Goal: Task Accomplishment & Management: Manage account settings

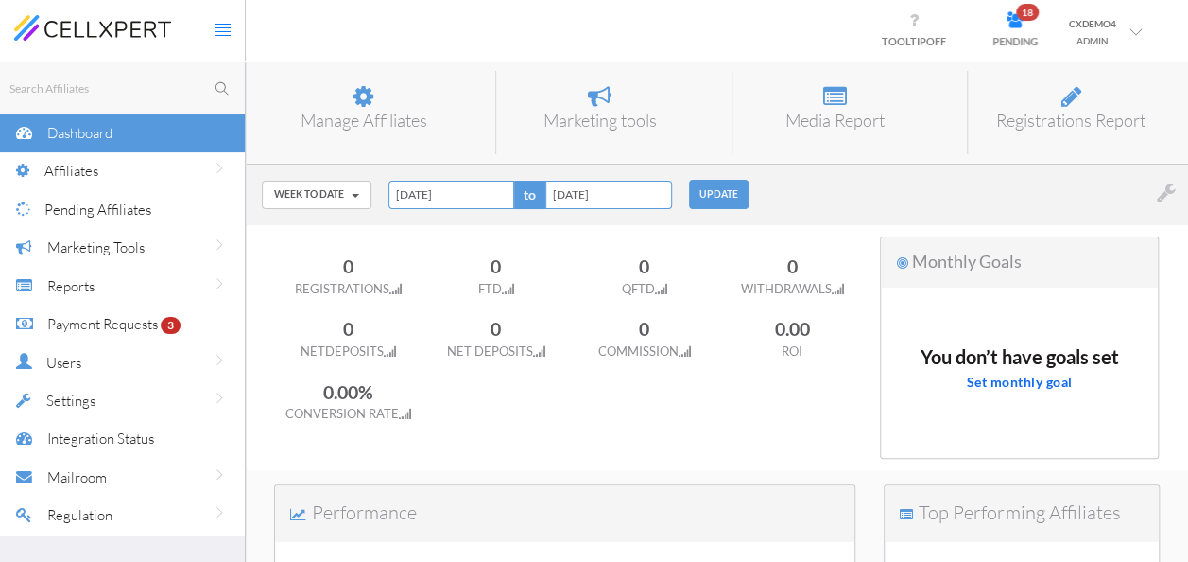
click at [87, 175] on span "Affiliates" at bounding box center [71, 171] width 54 height 18
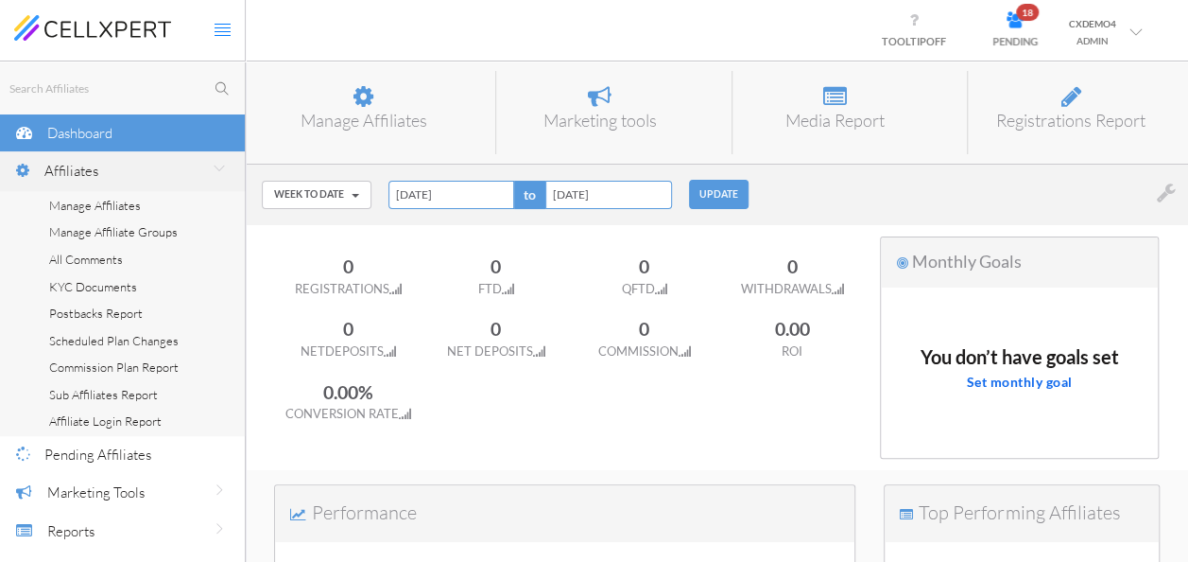
click at [143, 208] on link "Manage Affiliates" at bounding box center [122, 205] width 245 height 27
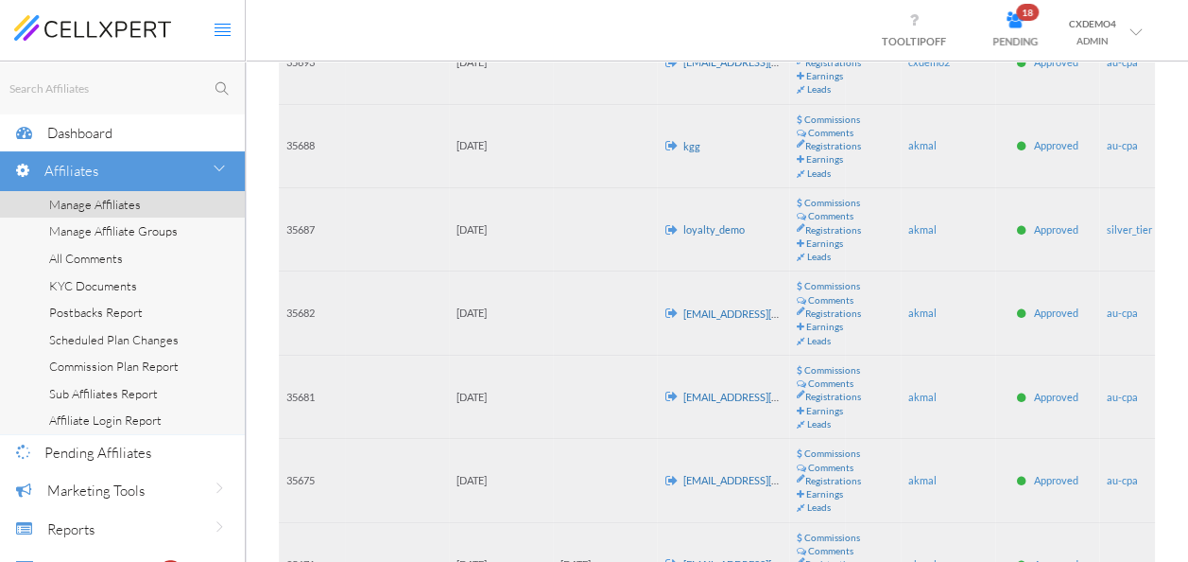
scroll to position [210, 0]
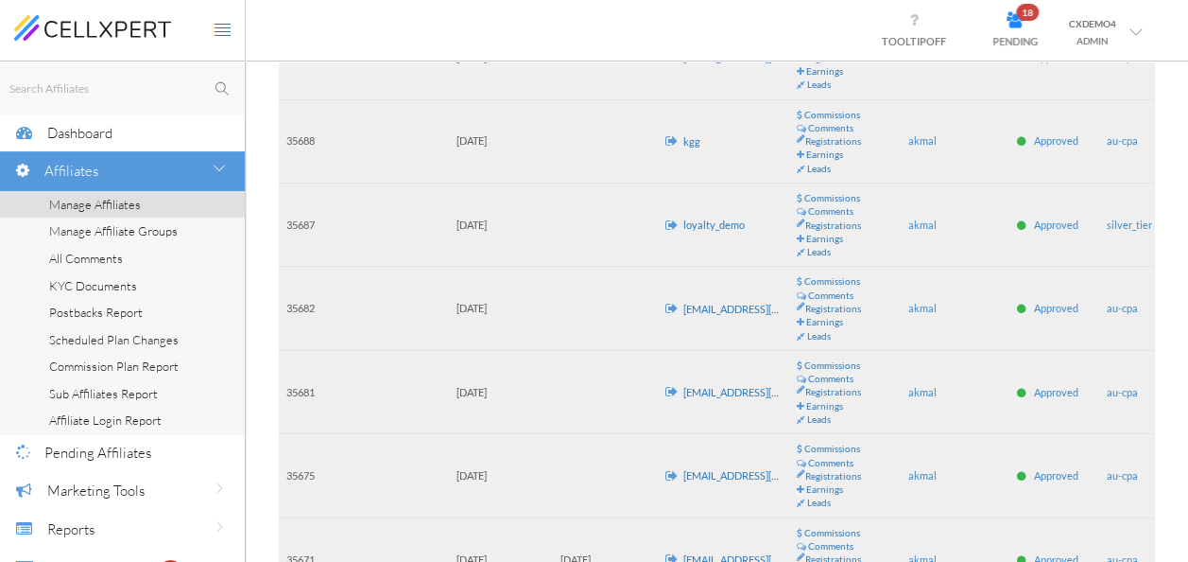
click at [151, 129] on div "Dashboard" at bounding box center [146, 132] width 198 height 39
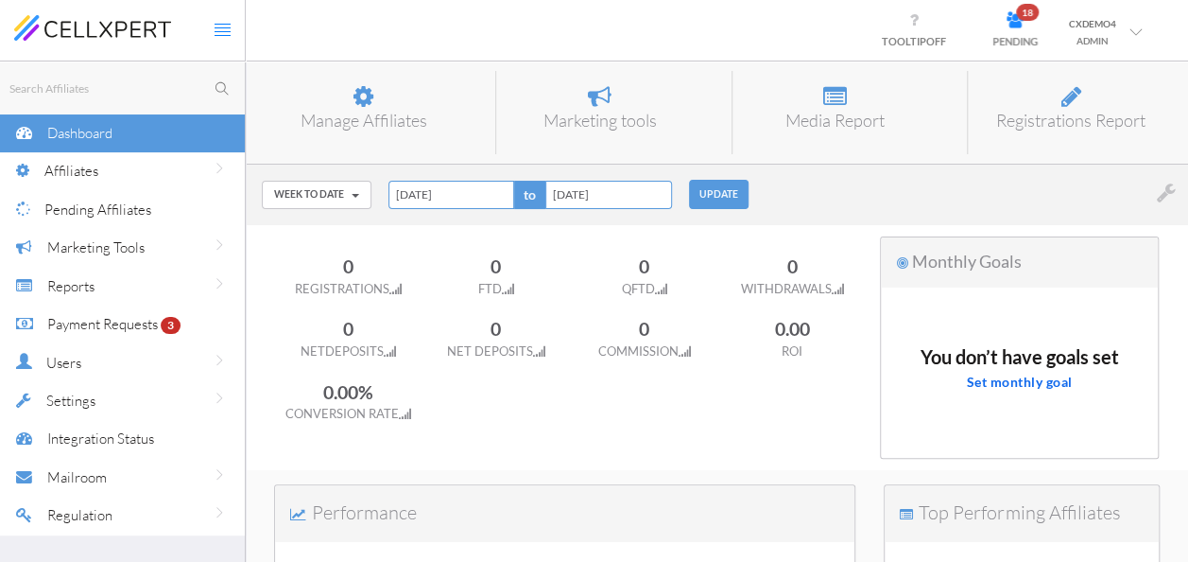
click at [618, 113] on h6 "Marketing tools" at bounding box center [600, 121] width 178 height 19
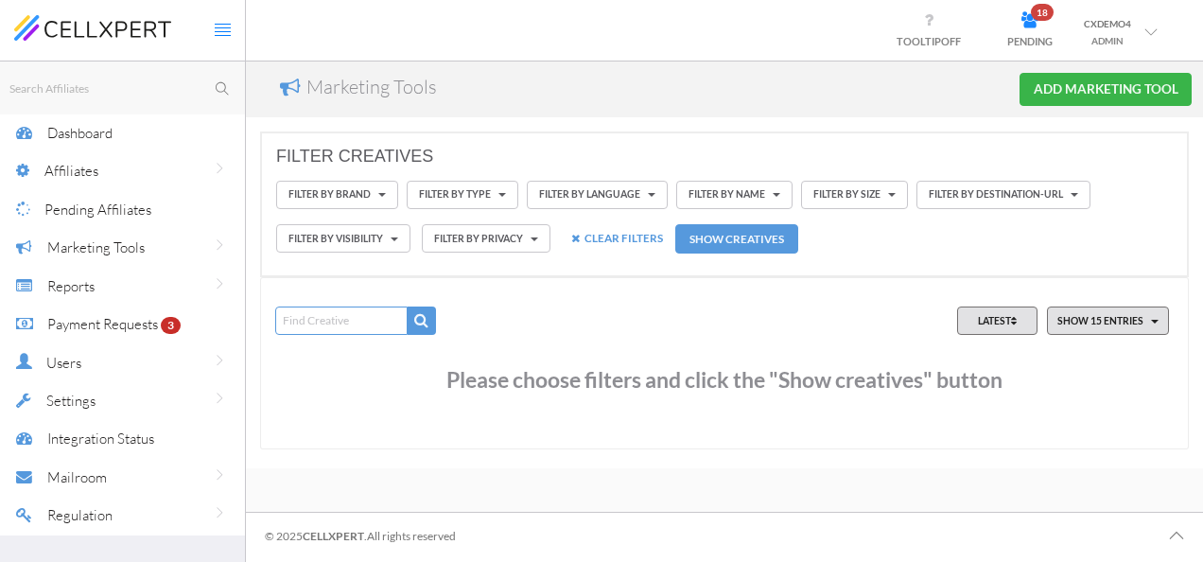
click at [1064, 74] on button "ADD MARKETING TOOL" at bounding box center [1105, 89] width 172 height 33
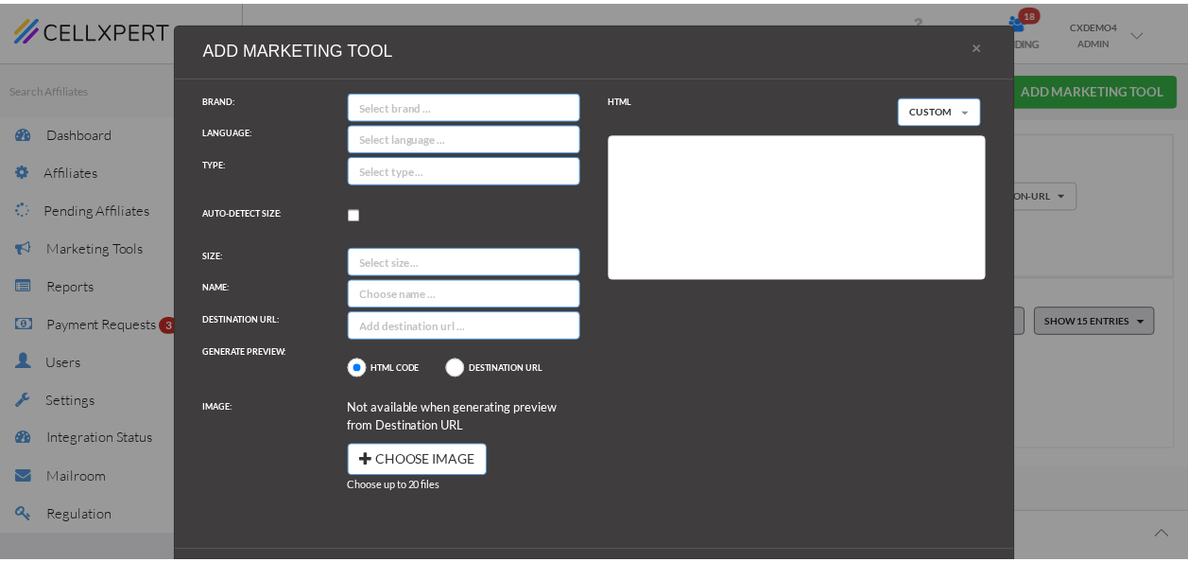
scroll to position [8, 0]
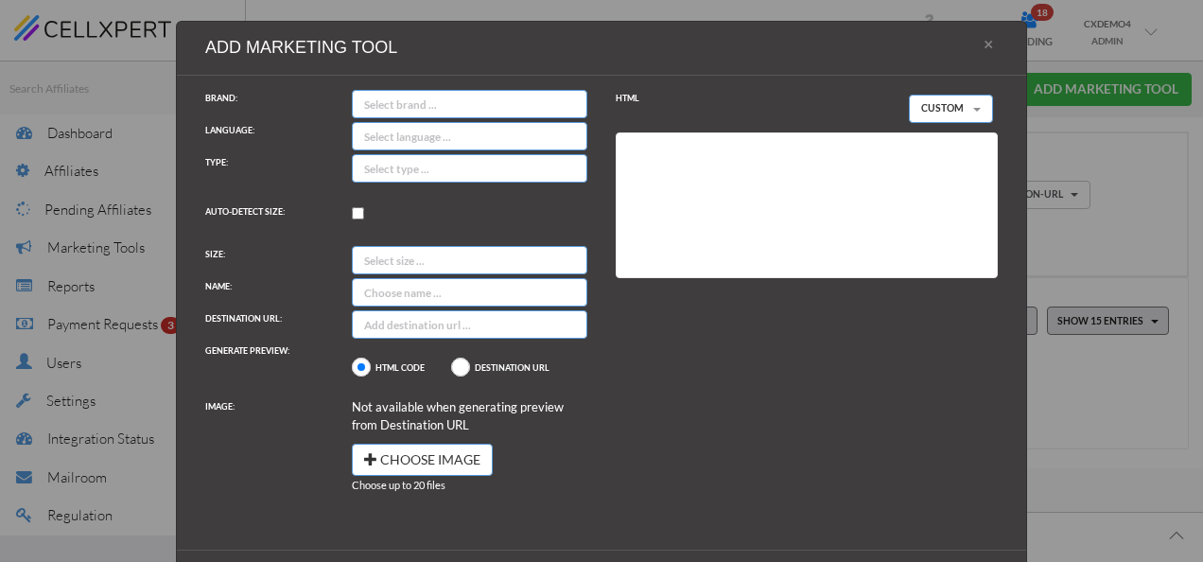
click at [986, 46] on button "×" at bounding box center [987, 43] width 19 height 19
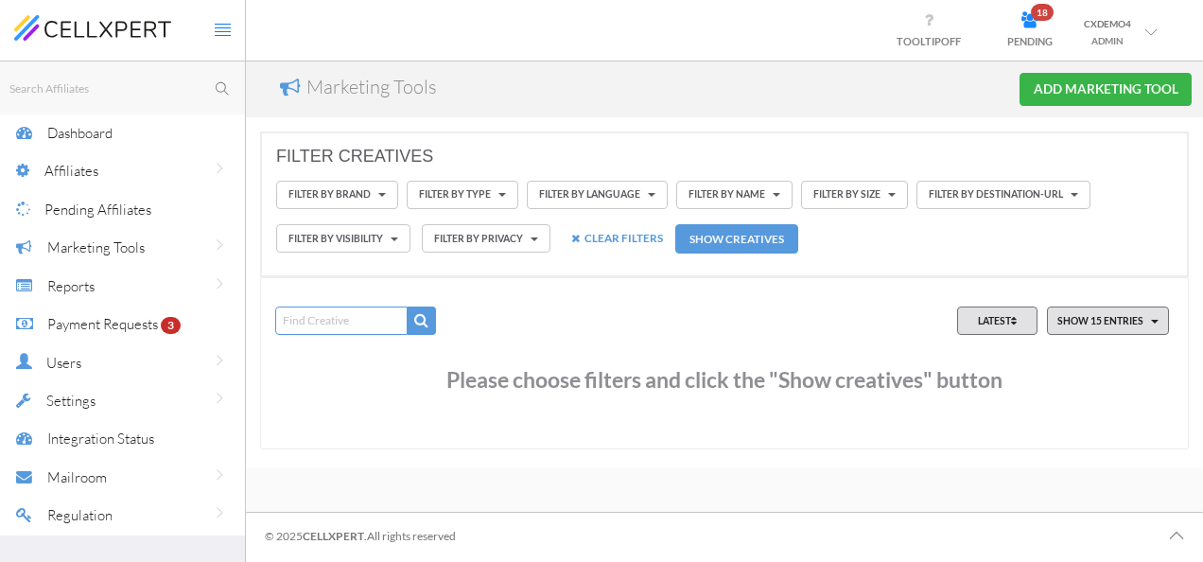
click at [138, 172] on div "Affiliates" at bounding box center [144, 170] width 200 height 39
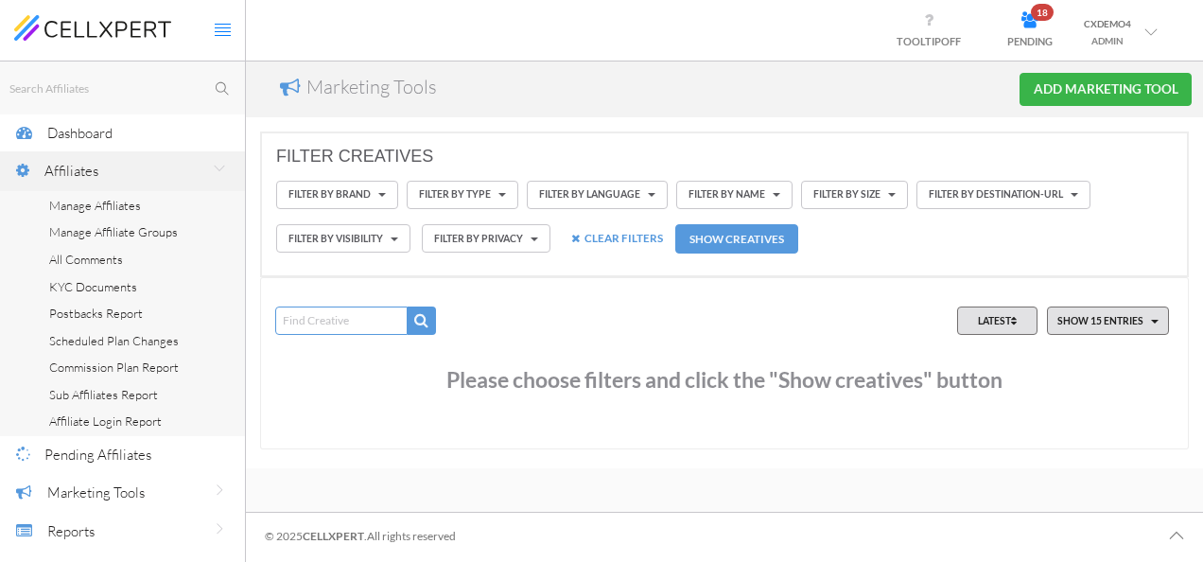
click at [89, 206] on span "Manage Affiliates" at bounding box center [95, 205] width 92 height 15
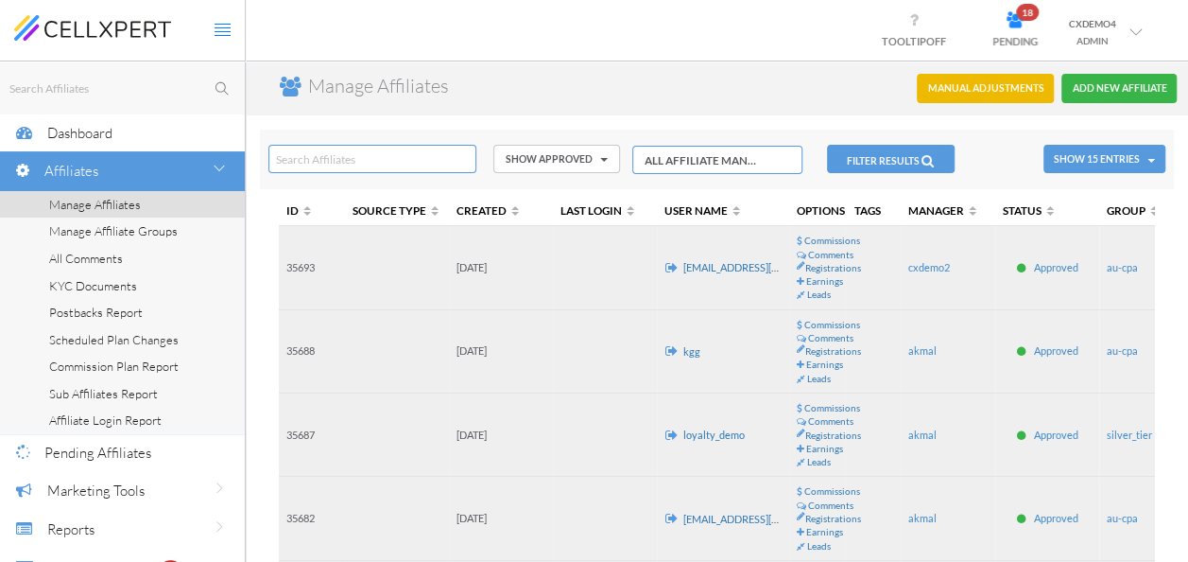
click at [1125, 89] on button "ADD NEW AFFILIATE" at bounding box center [1119, 88] width 115 height 29
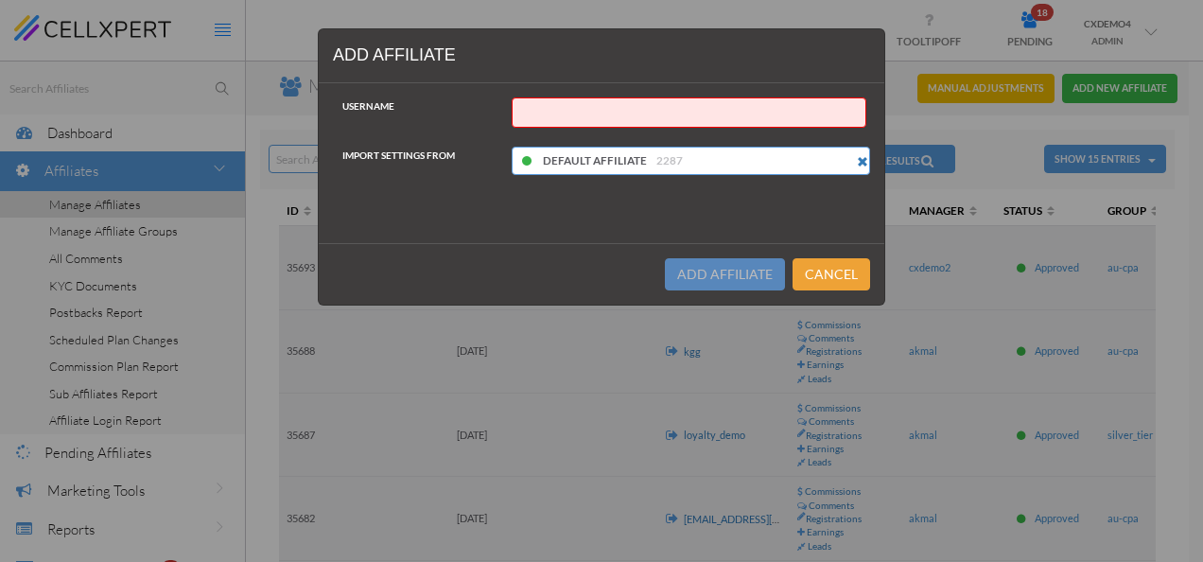
click at [817, 269] on button "Cancel" at bounding box center [831, 274] width 78 height 32
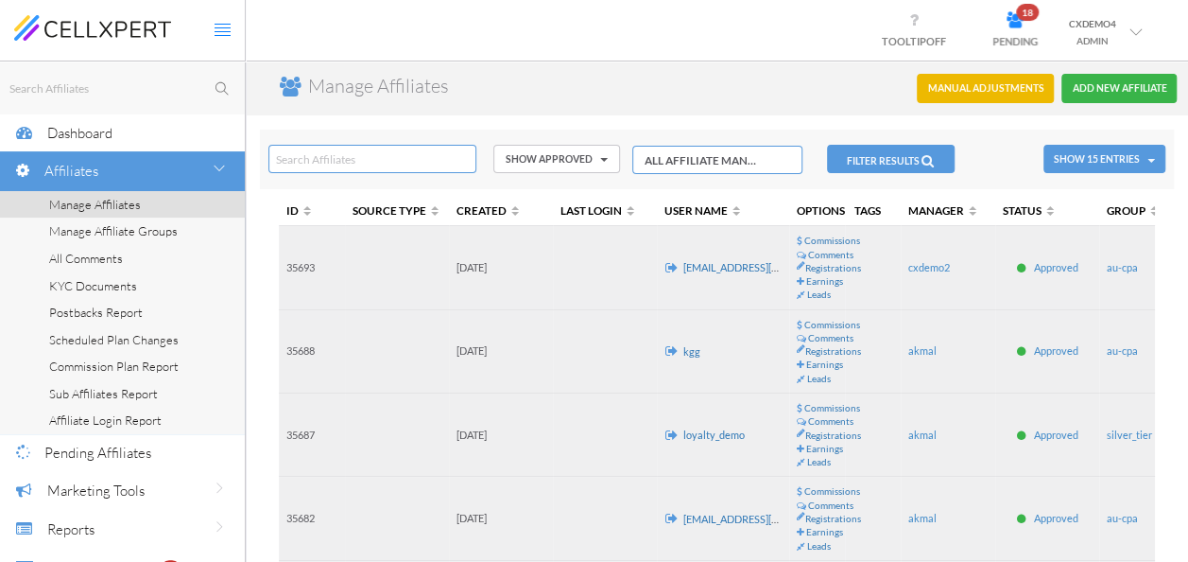
click at [868, 280] on td at bounding box center [873, 267] width 56 height 83
click at [632, 257] on td at bounding box center [605, 267] width 104 height 83
click at [1128, 265] on span "au-cpa" at bounding box center [1122, 267] width 31 height 12
click at [1065, 284] on td "Approved" at bounding box center [1047, 267] width 104 height 83
click at [335, 244] on td "35693" at bounding box center [312, 267] width 66 height 83
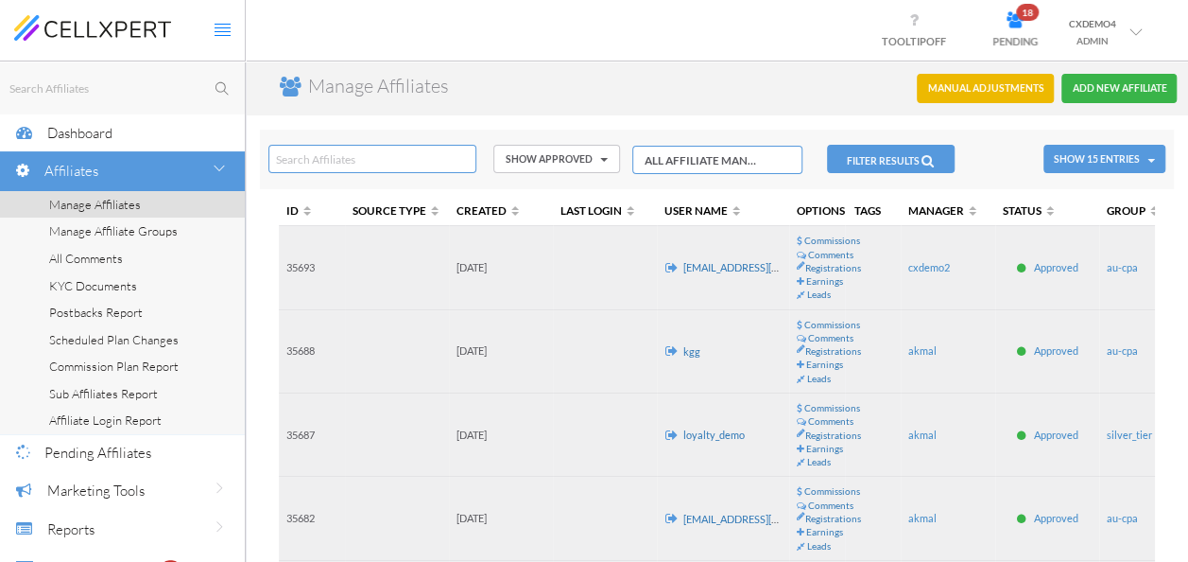
click at [751, 270] on link "skarl123123@gmail.com" at bounding box center [767, 268] width 166 height 12
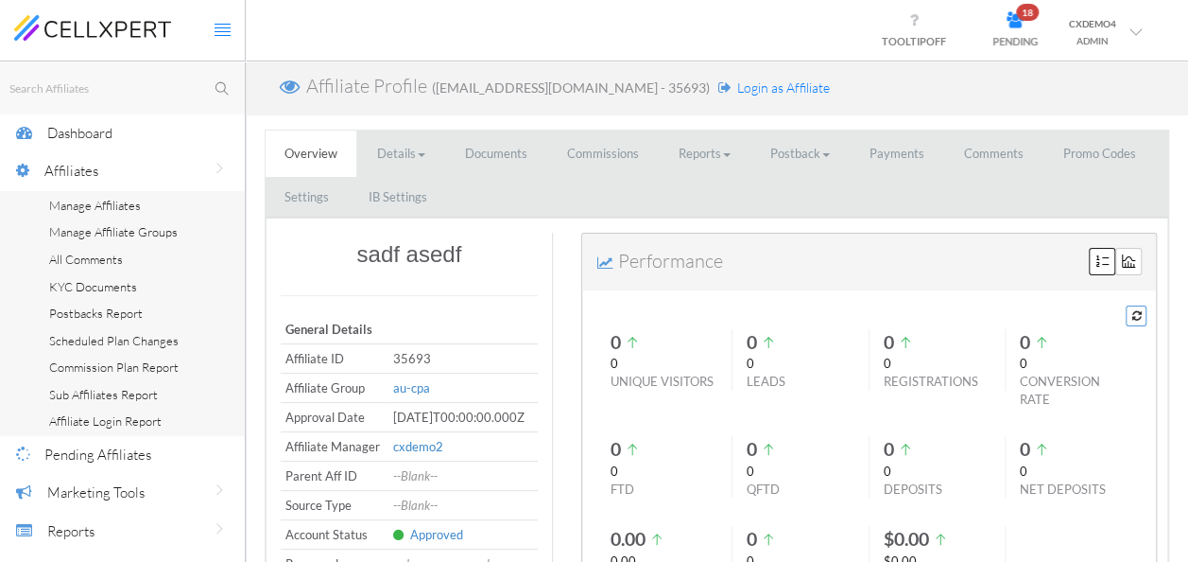
click at [396, 157] on link "Details" at bounding box center [401, 153] width 86 height 46
click at [502, 146] on link "Documents" at bounding box center [496, 153] width 100 height 46
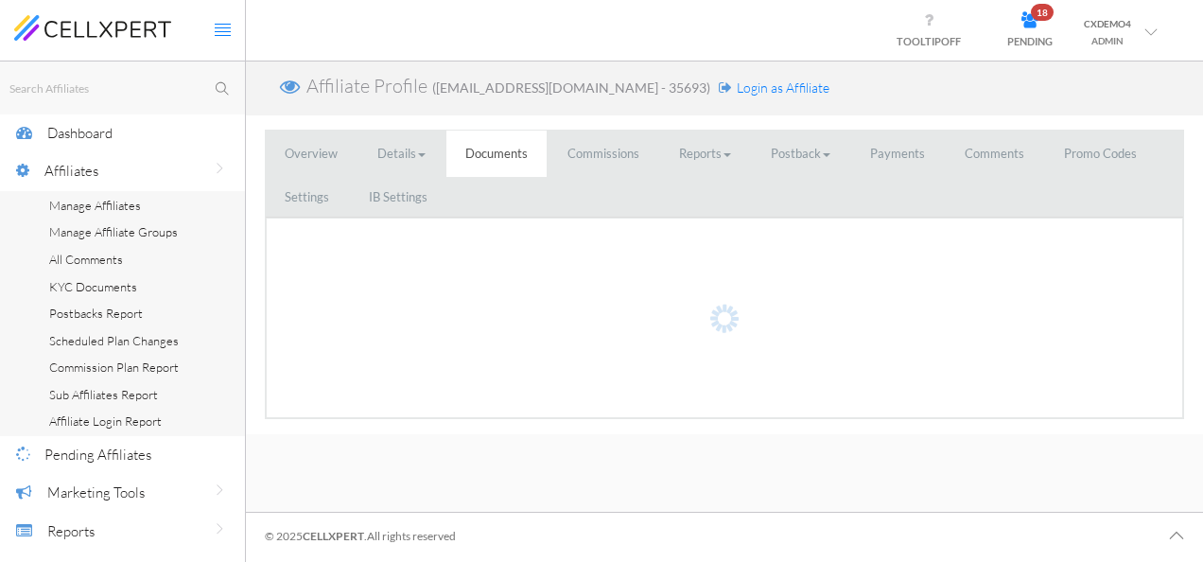
click at [601, 152] on link "Commissions" at bounding box center [603, 153] width 110 height 46
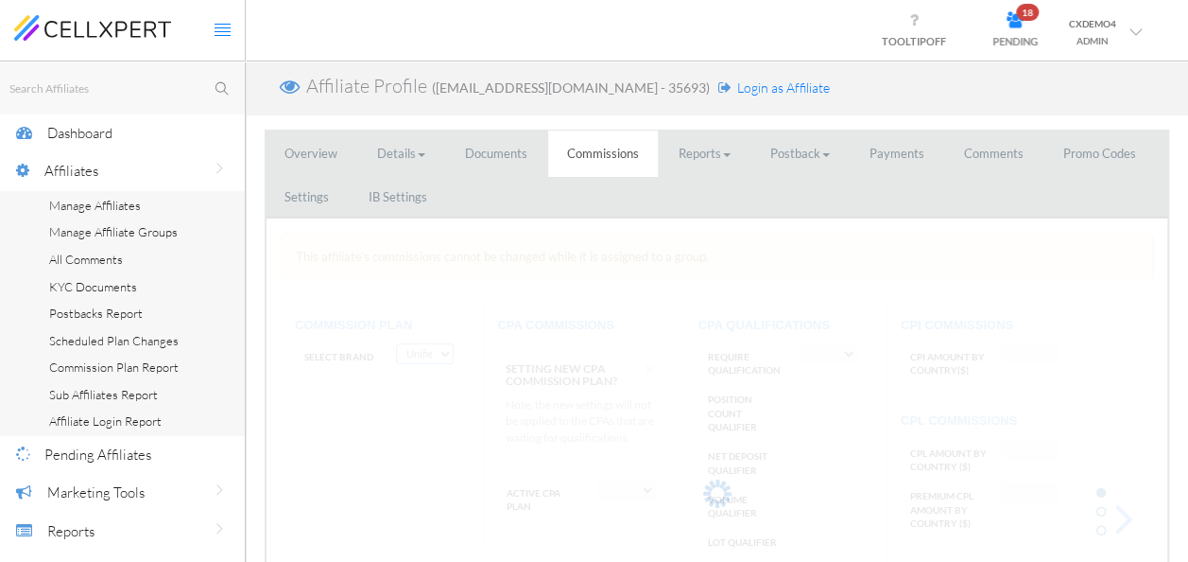
select select "string:CPA by Country"
select select "string:True"
type input "AF:2, AU:22"
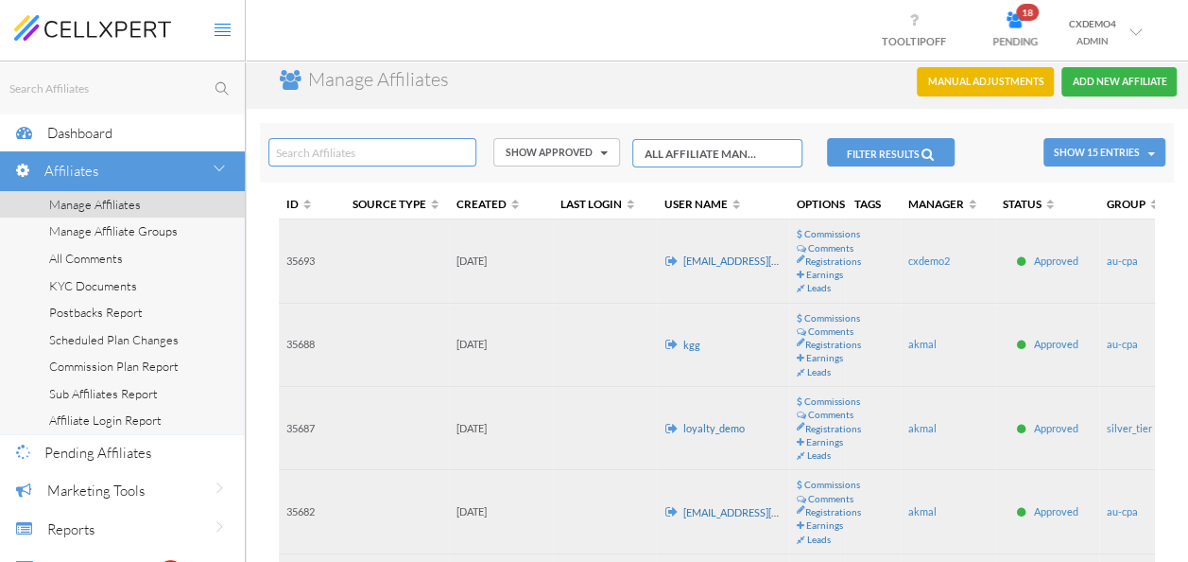
scroll to position [6, 0]
click at [1028, 24] on icon at bounding box center [1015, 20] width 45 height 16
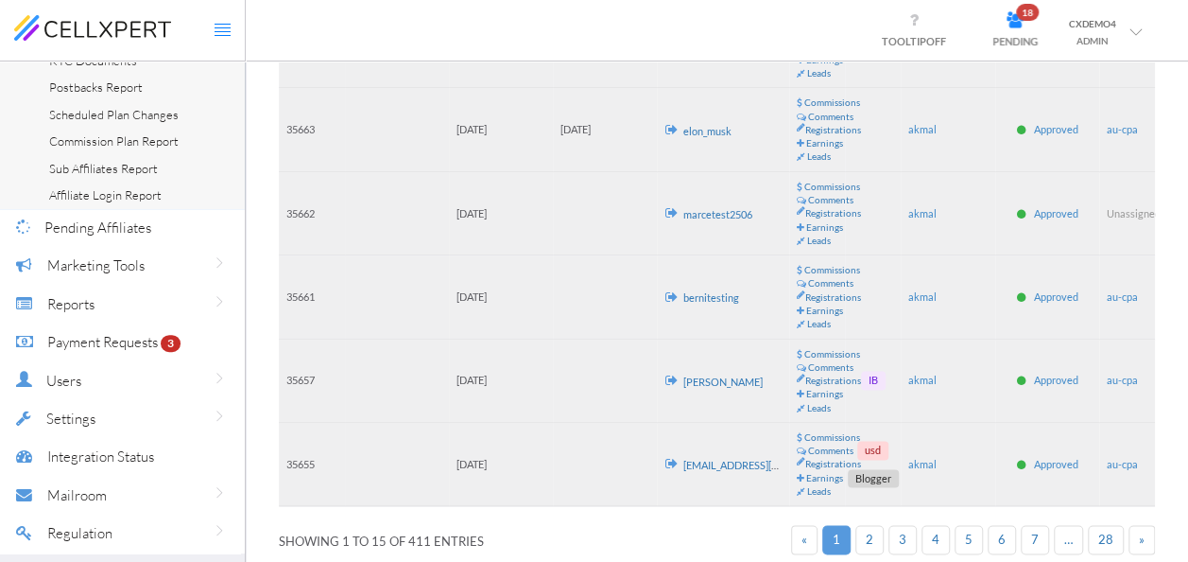
scroll to position [1095, 0]
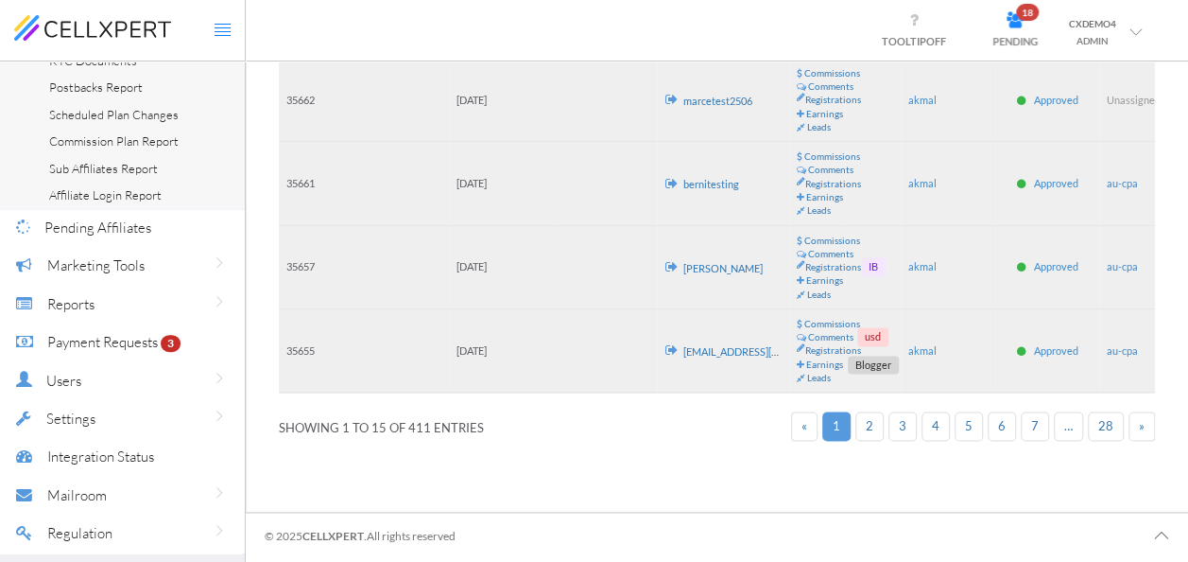
click at [1021, 30] on link "18 PENDING" at bounding box center [1015, 30] width 74 height 58
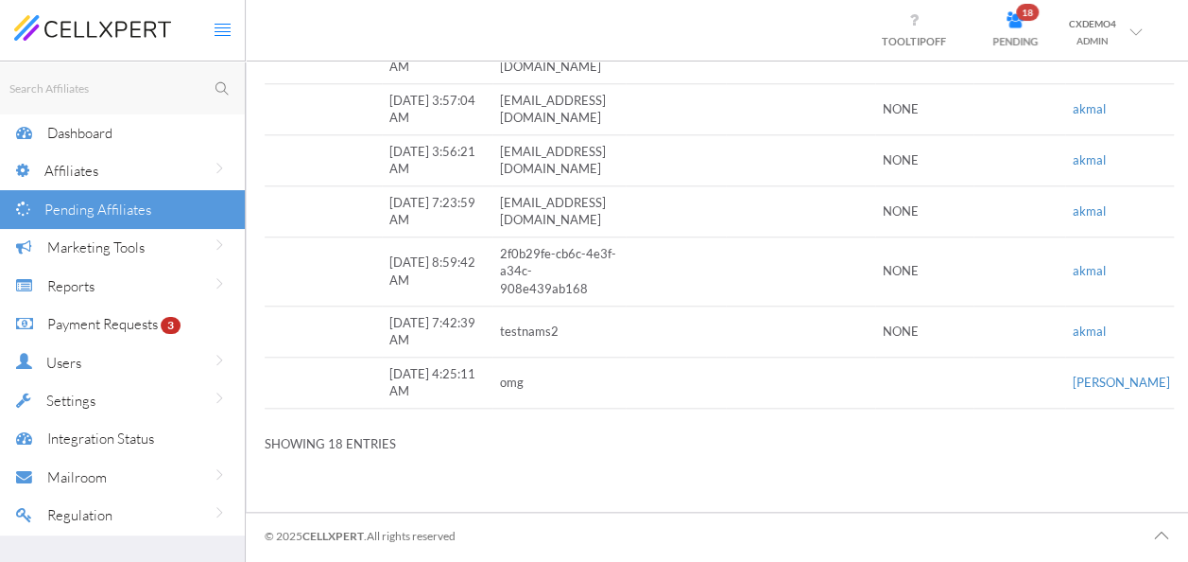
scroll to position [814, 0]
click at [85, 397] on span "Settings" at bounding box center [70, 400] width 49 height 18
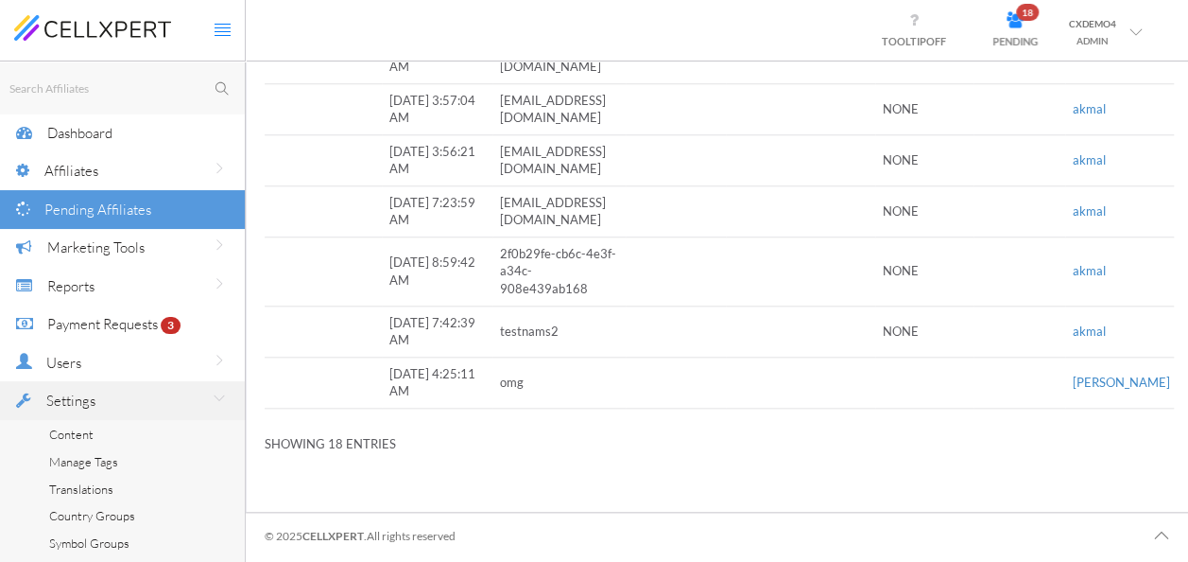
click at [98, 359] on div "Users" at bounding box center [145, 362] width 199 height 39
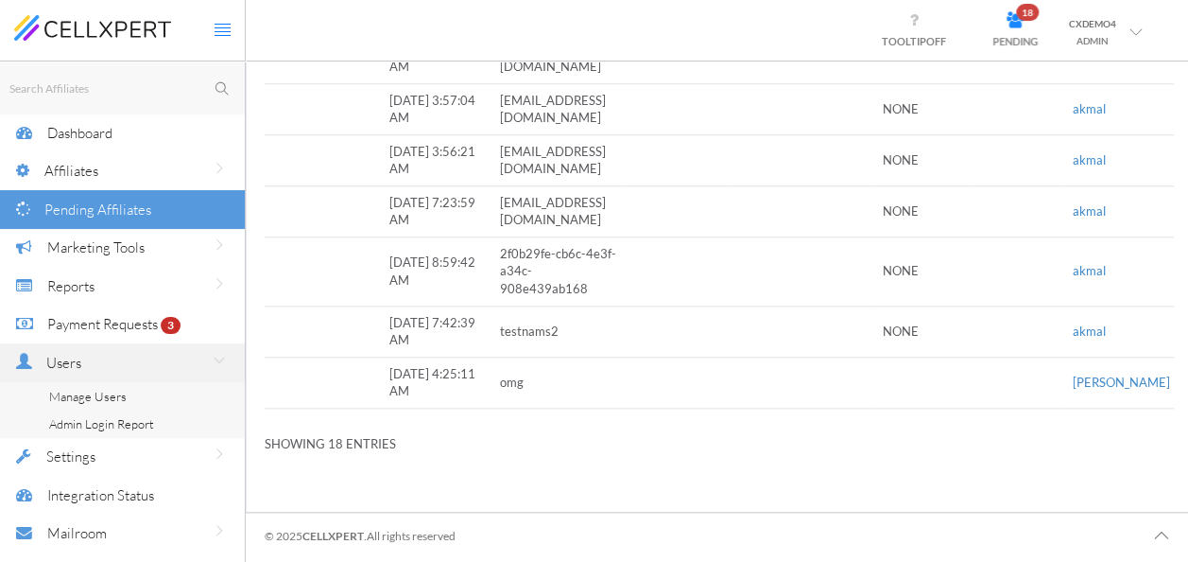
click at [115, 396] on span "Manage Users" at bounding box center [88, 396] width 78 height 15
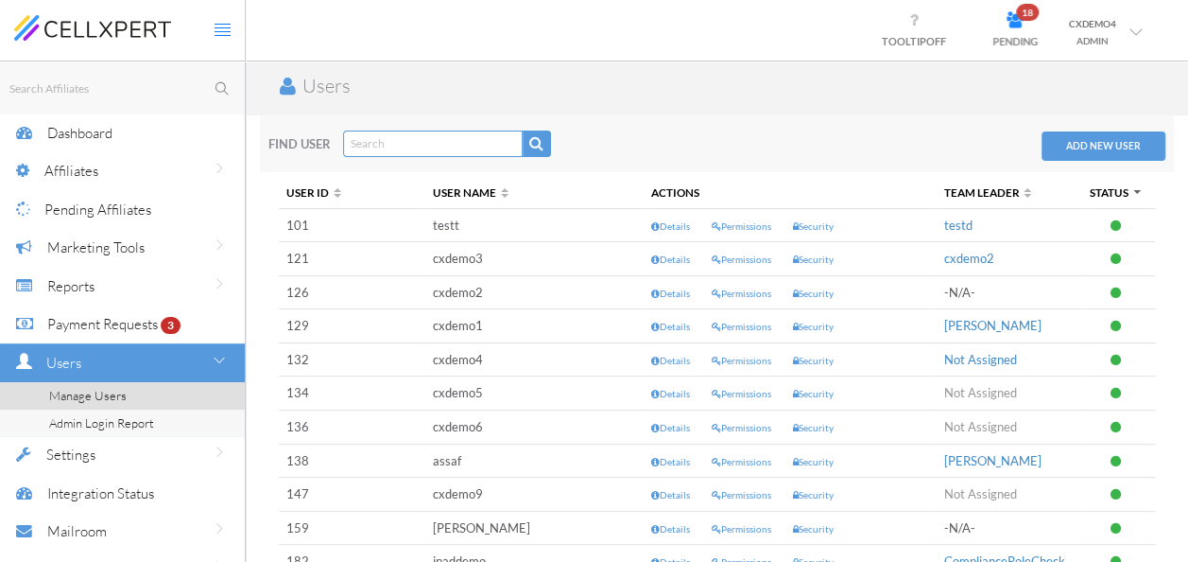
click at [1088, 219] on td at bounding box center [1118, 226] width 73 height 34
click at [670, 226] on link "Details" at bounding box center [670, 225] width 39 height 13
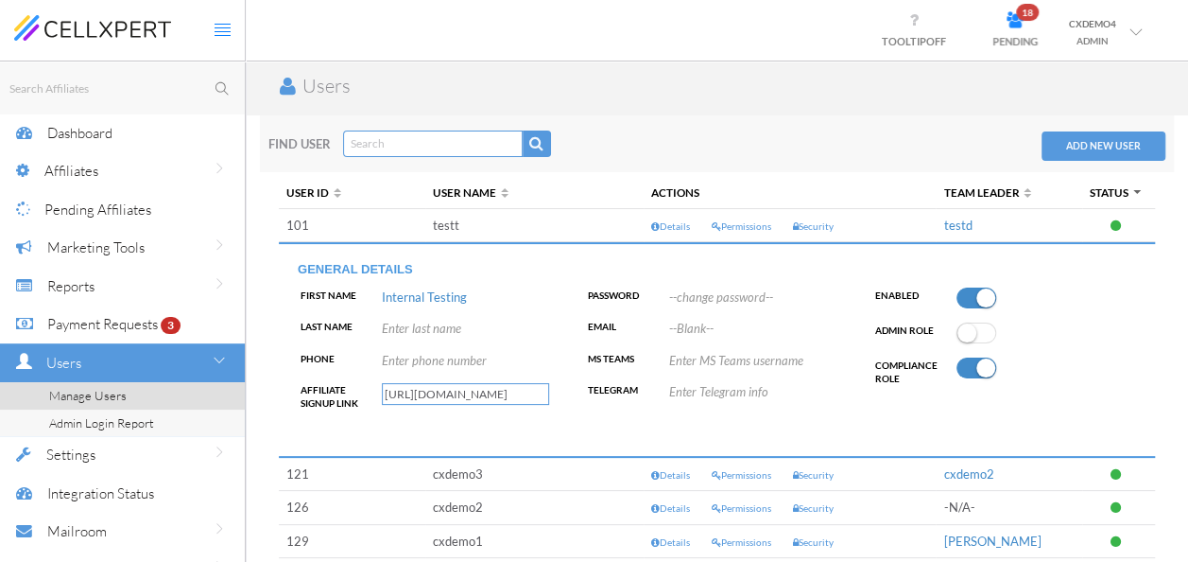
scroll to position [61, 0]
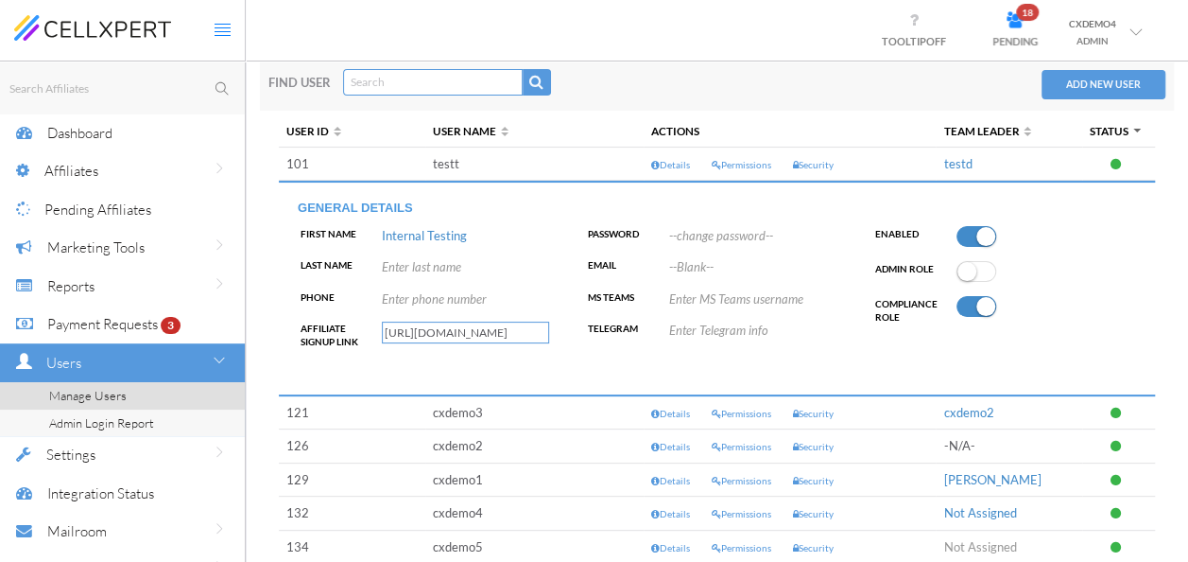
click at [662, 415] on link "Details" at bounding box center [670, 413] width 39 height 13
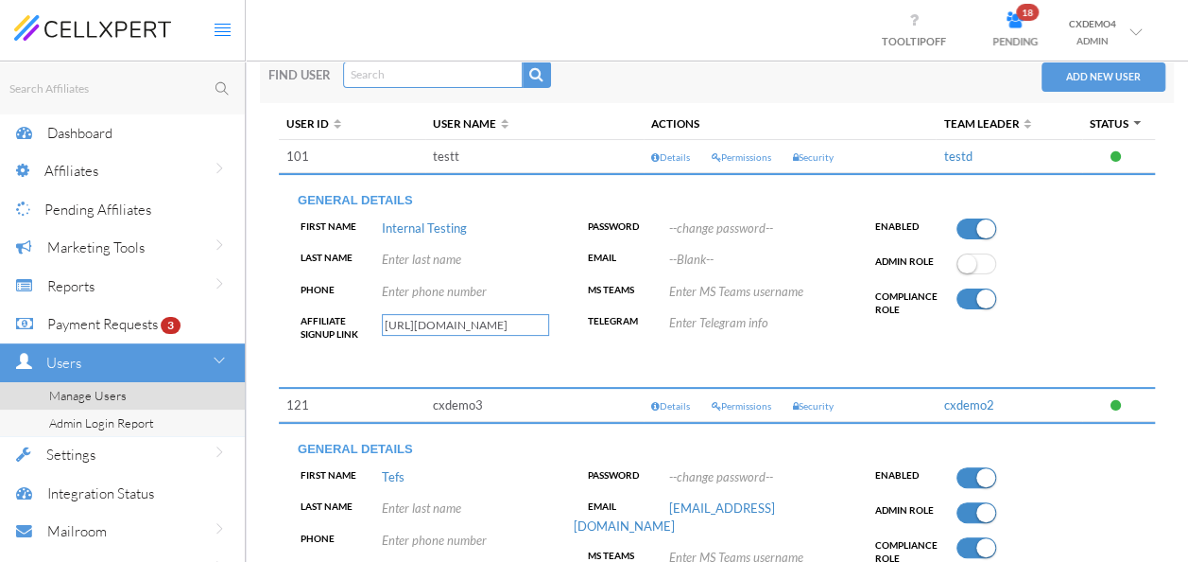
scroll to position [0, 0]
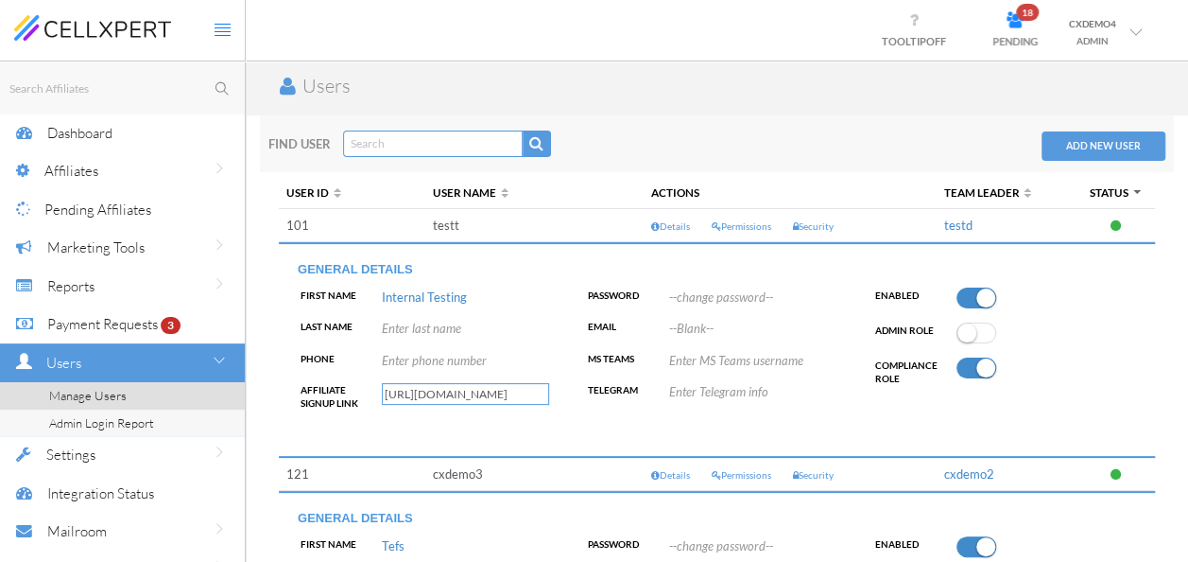
click at [1080, 140] on button "ADD NEW USER" at bounding box center [1104, 145] width 124 height 29
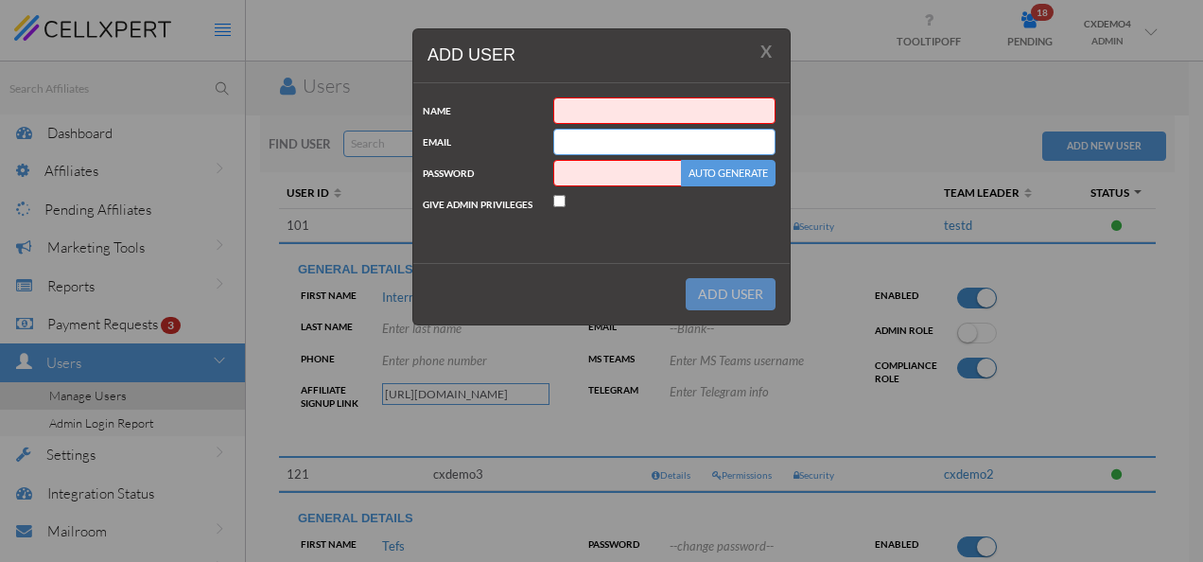
click at [572, 108] on input "Name" at bounding box center [664, 110] width 222 height 26
type input "[PERSON_NAME]"
click at [601, 144] on input "Email" at bounding box center [664, 142] width 222 height 26
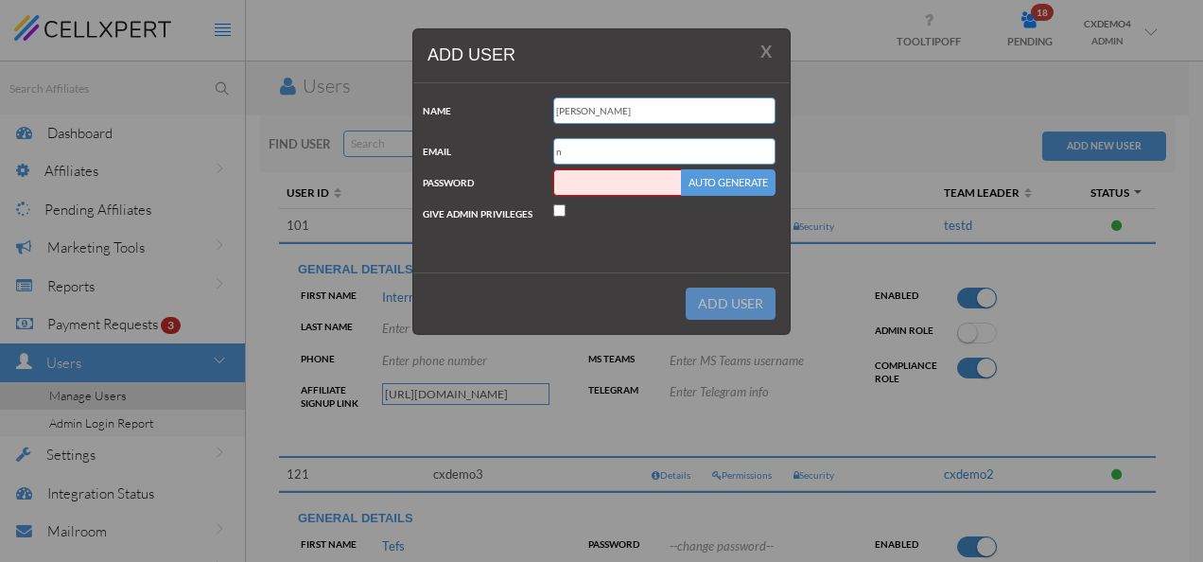
type input "[EMAIL_ADDRESS][DOMAIN_NAME]"
click at [603, 177] on form "Name [PERSON_NAME] Email [EMAIL_ADDRESS][DOMAIN_NAME] Password Auto Generate At…" at bounding box center [601, 159] width 348 height 124
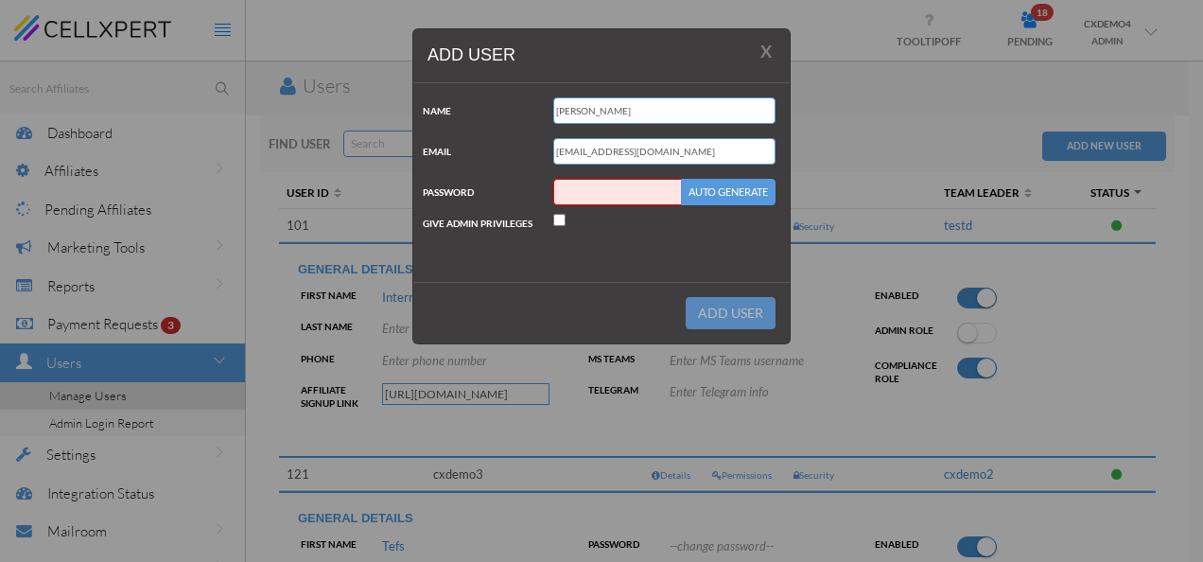
type input "S"
type input "Qwerty123!!!"
click at [556, 216] on input "Give admin privileges" at bounding box center [559, 220] width 12 height 12
checkbox input "true"
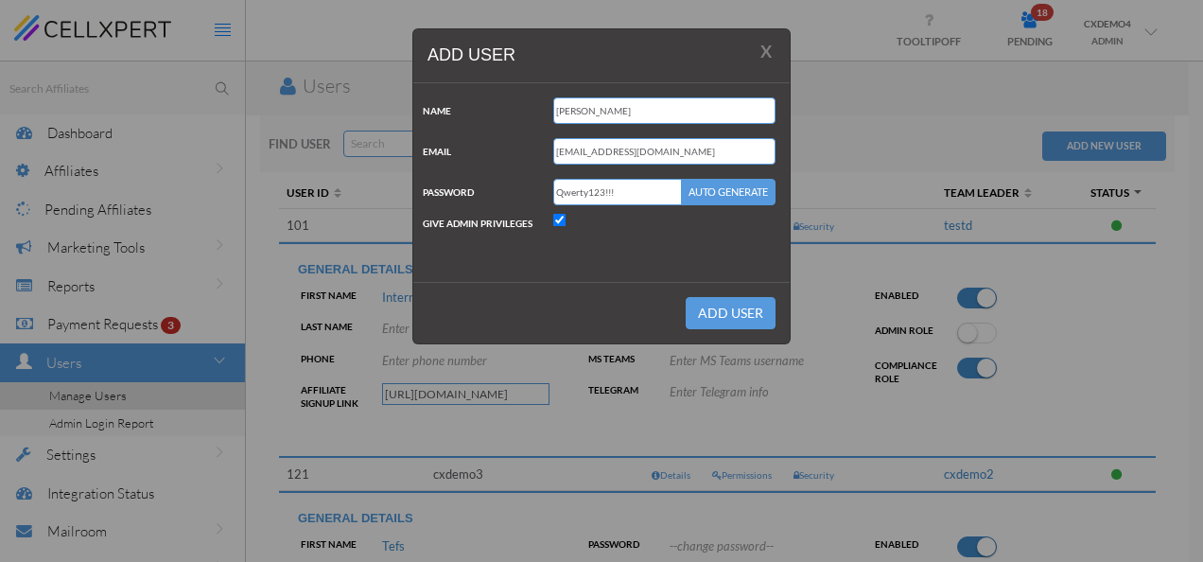
click at [734, 310] on button "Add user" at bounding box center [730, 313] width 90 height 32
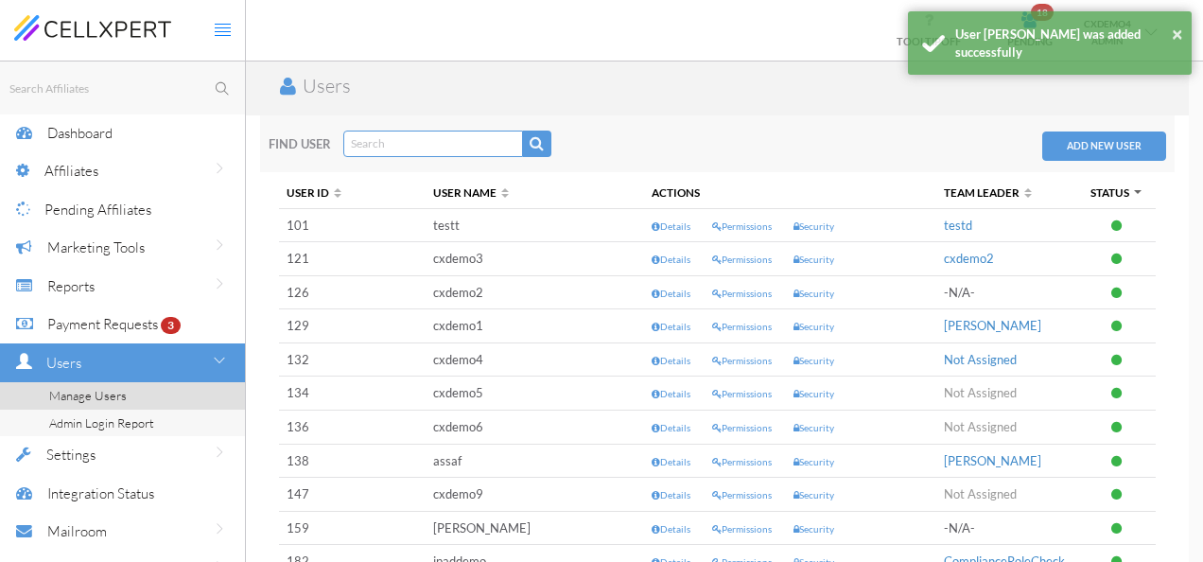
click at [123, 355] on div "X Add user Name [PERSON_NAME] Email [EMAIL_ADDRESS][DOMAIN_NAME] Password Qwert…" at bounding box center [601, 281] width 1203 height 562
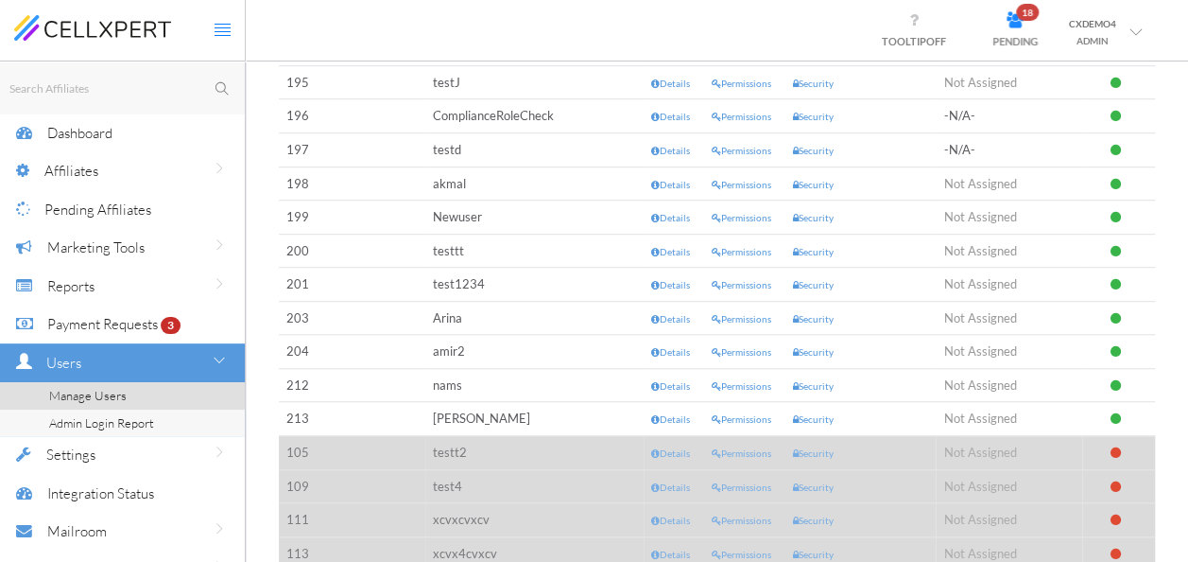
scroll to position [513, 0]
click at [724, 411] on link "Permissions" at bounding box center [742, 417] width 60 height 13
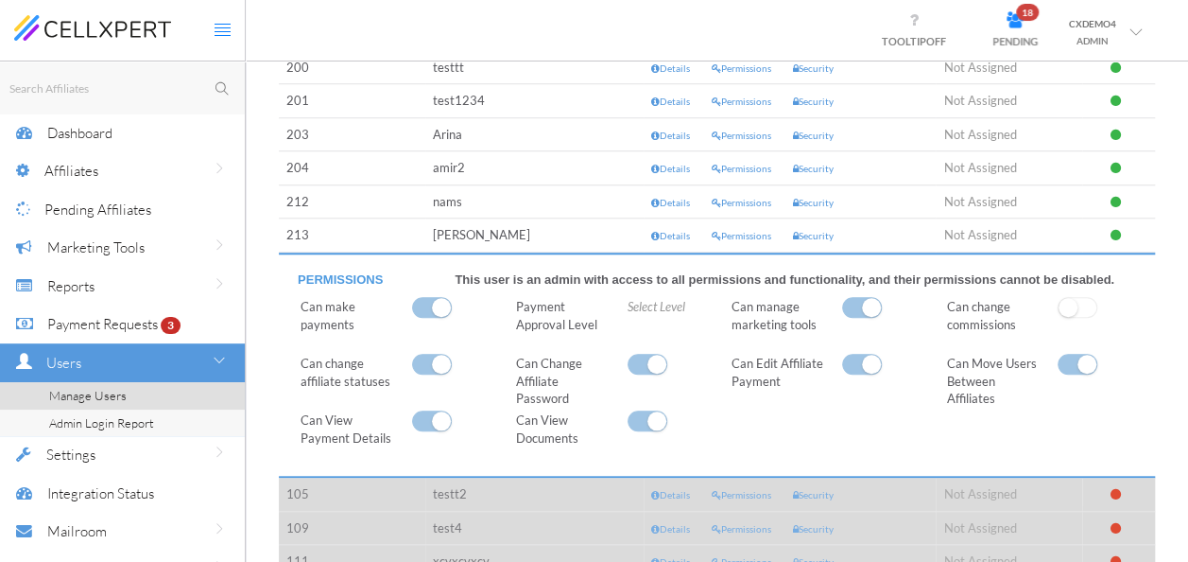
scroll to position [697, 0]
click at [1086, 296] on span at bounding box center [1078, 306] width 40 height 21
click at [1085, 306] on span at bounding box center [1078, 306] width 40 height 21
drag, startPoint x: 940, startPoint y: 297, endPoint x: 1055, endPoint y: 323, distance: 118.3
click at [1055, 323] on span "Can change commissions" at bounding box center [995, 314] width 126 height 35
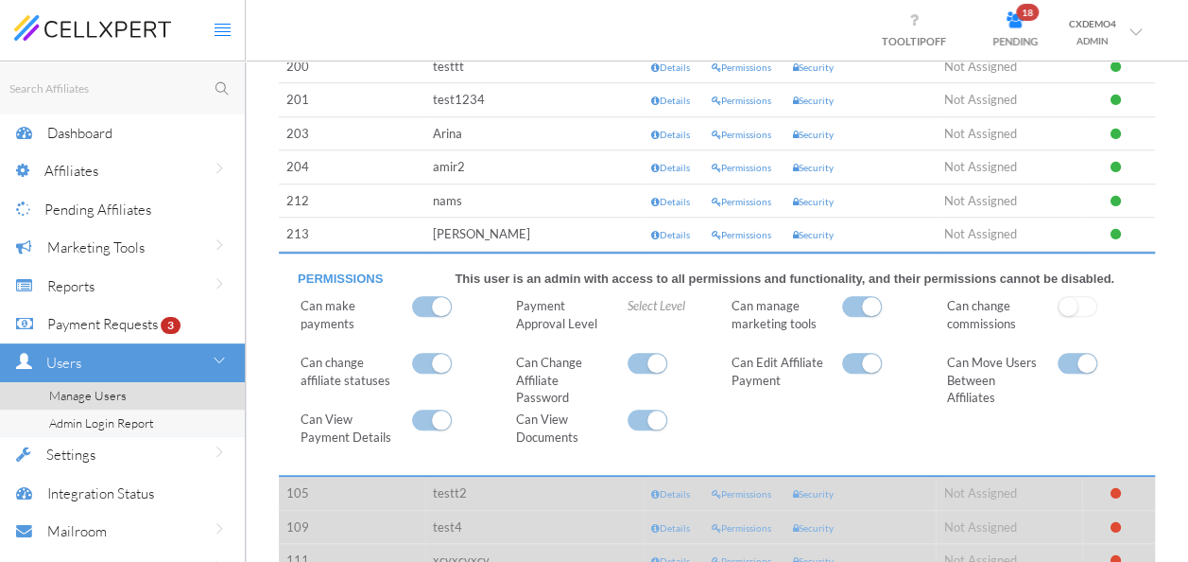
drag, startPoint x: 1055, startPoint y: 323, endPoint x: 889, endPoint y: 377, distance: 174.9
click at [889, 377] on div "Can Edit Affiliate Payment" at bounding box center [826, 371] width 216 height 35
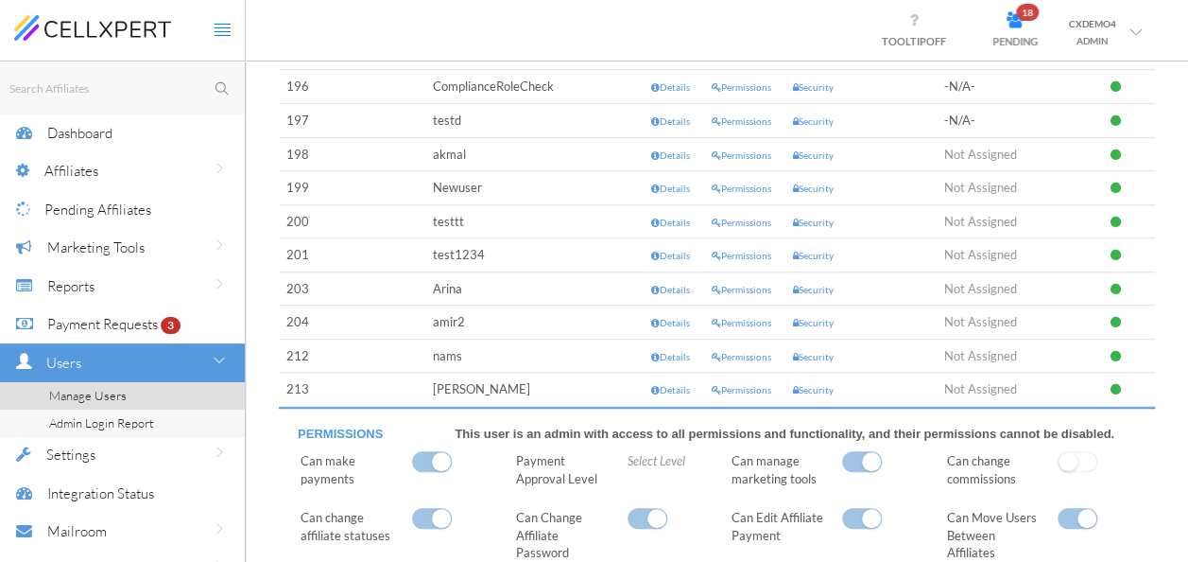
scroll to position [627, 0]
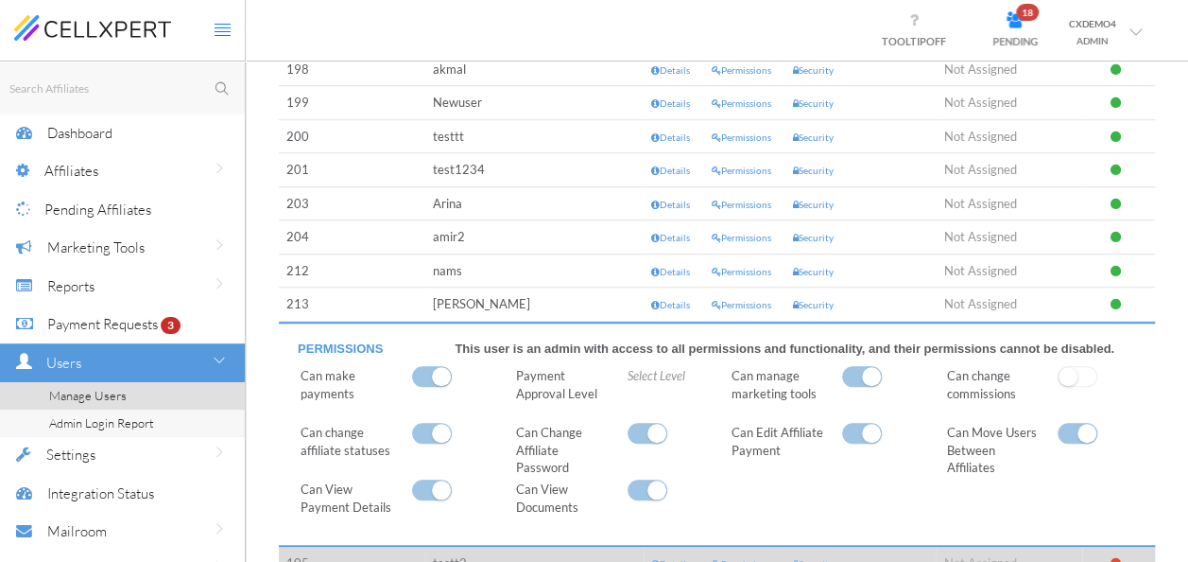
click at [671, 298] on link "Details" at bounding box center [670, 304] width 39 height 13
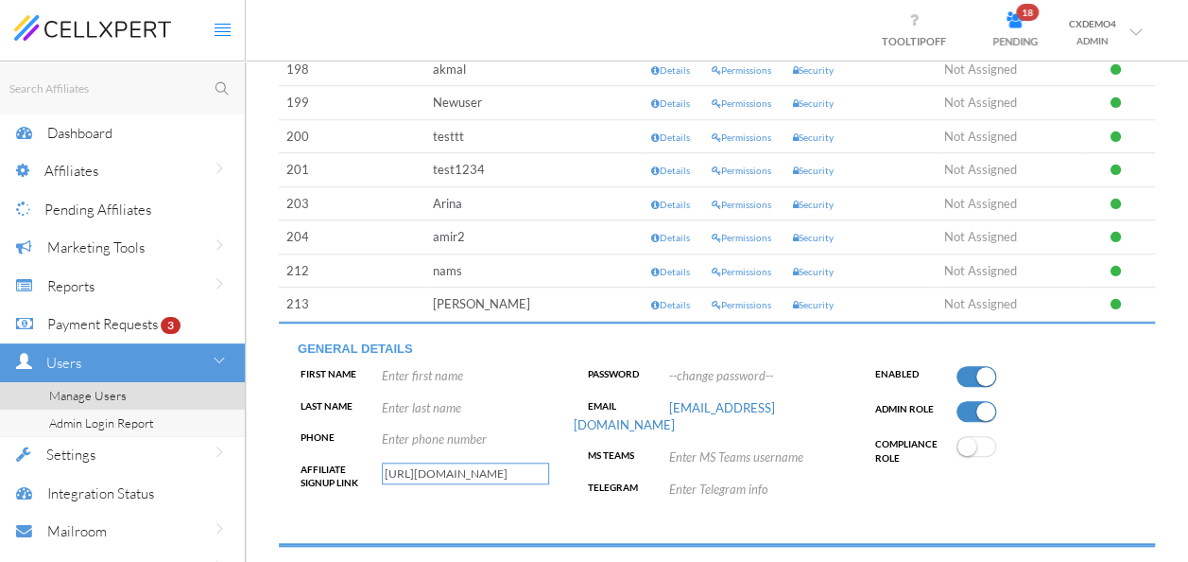
click at [469, 467] on input "[URL][DOMAIN_NAME]" at bounding box center [465, 473] width 167 height 22
click at [968, 403] on span at bounding box center [977, 411] width 40 height 21
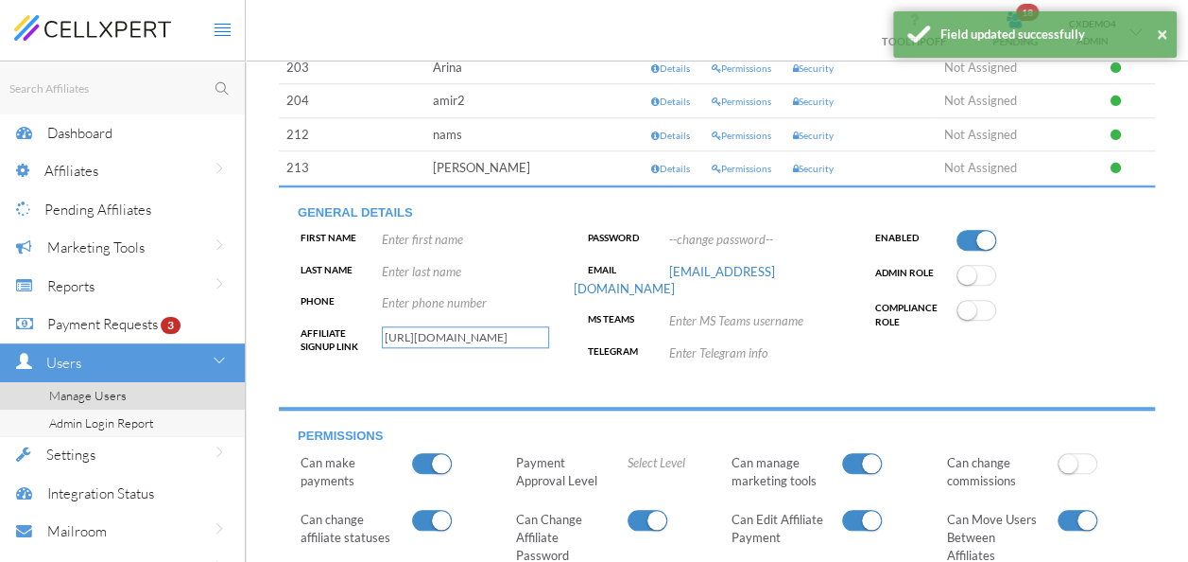
scroll to position [949, 0]
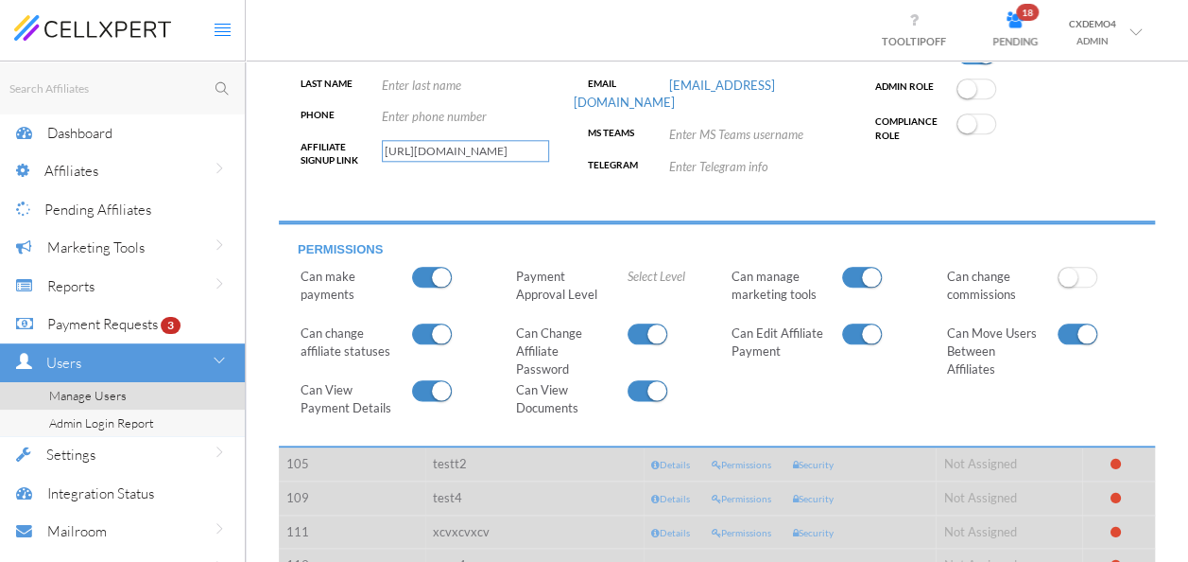
click at [1083, 267] on span at bounding box center [1078, 277] width 40 height 21
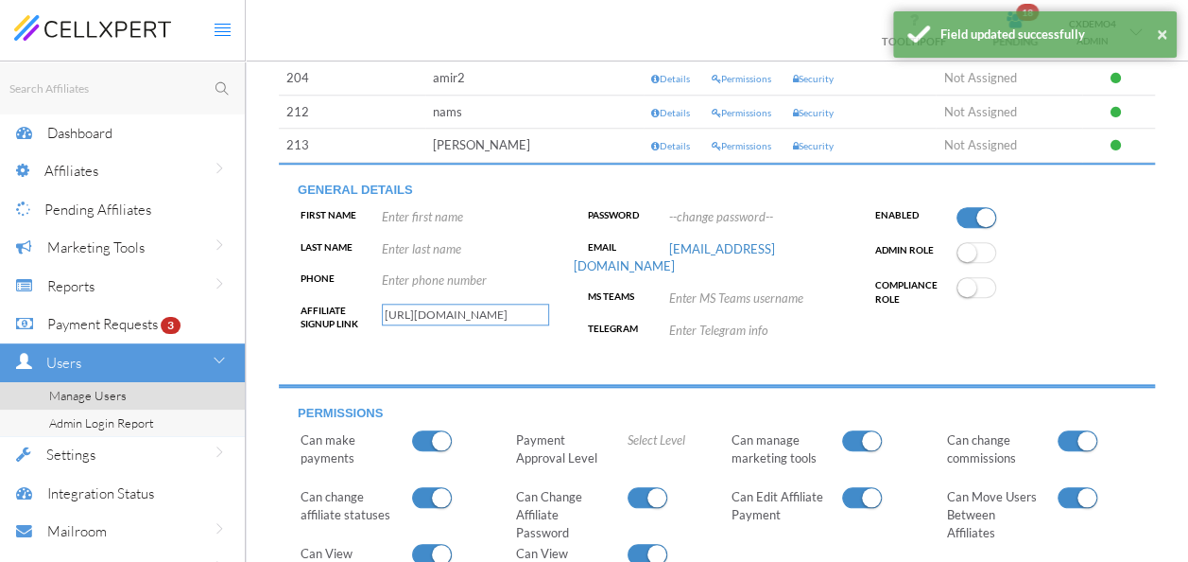
scroll to position [784, 0]
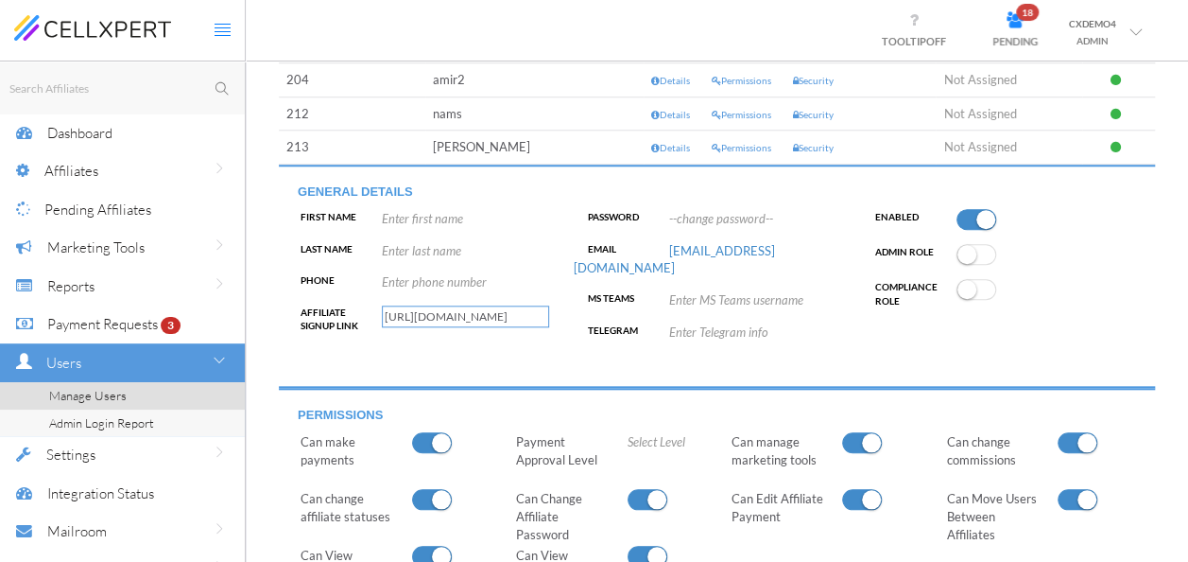
click at [455, 312] on input "[URL][DOMAIN_NAME]" at bounding box center [465, 316] width 167 height 22
click at [533, 345] on div "First Name Enter first name Last Name Enter last name Phone Enter phone number …" at bounding box center [429, 290] width 287 height 160
click at [234, 445] on div "Settings" at bounding box center [145, 454] width 199 height 39
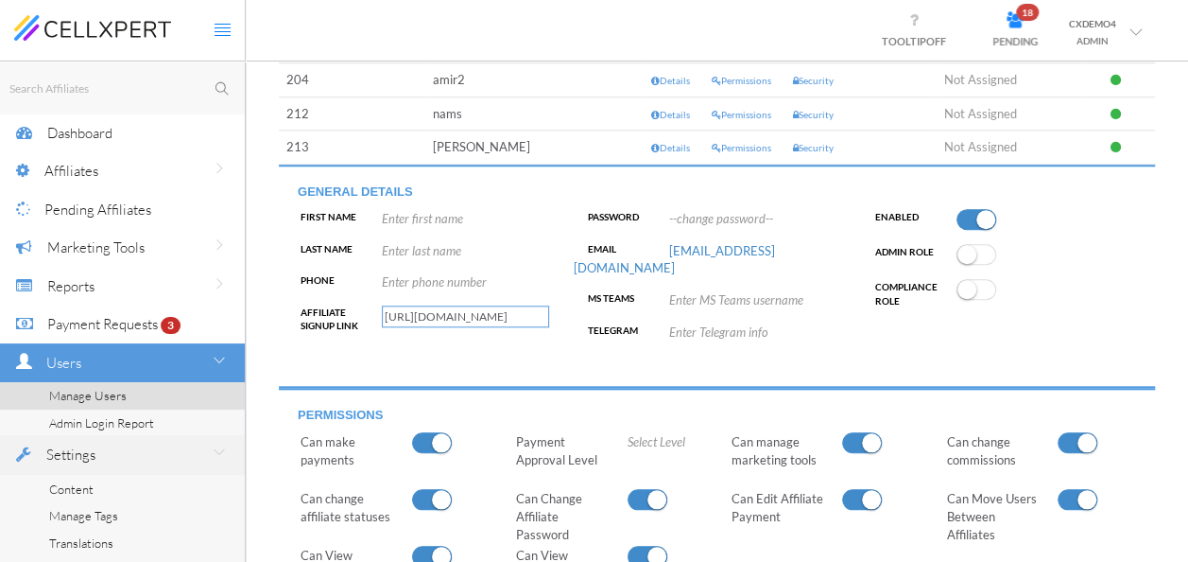
click at [221, 447] on icon at bounding box center [219, 452] width 11 height 16
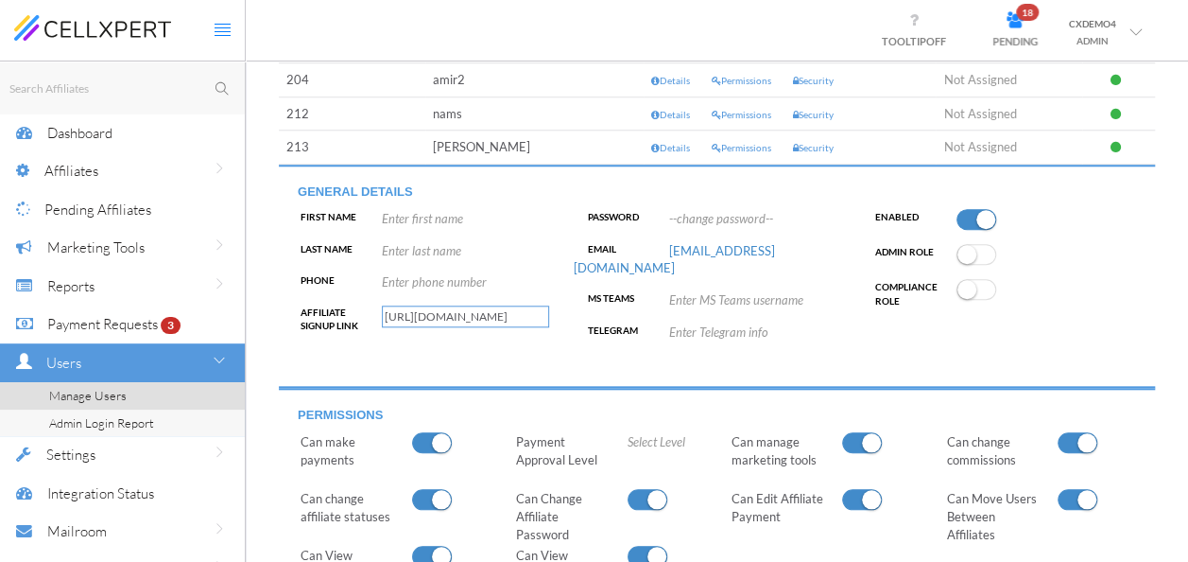
click at [280, 439] on div "Permissions This user is an admin with access to all permissions and functional…" at bounding box center [717, 500] width 890 height 206
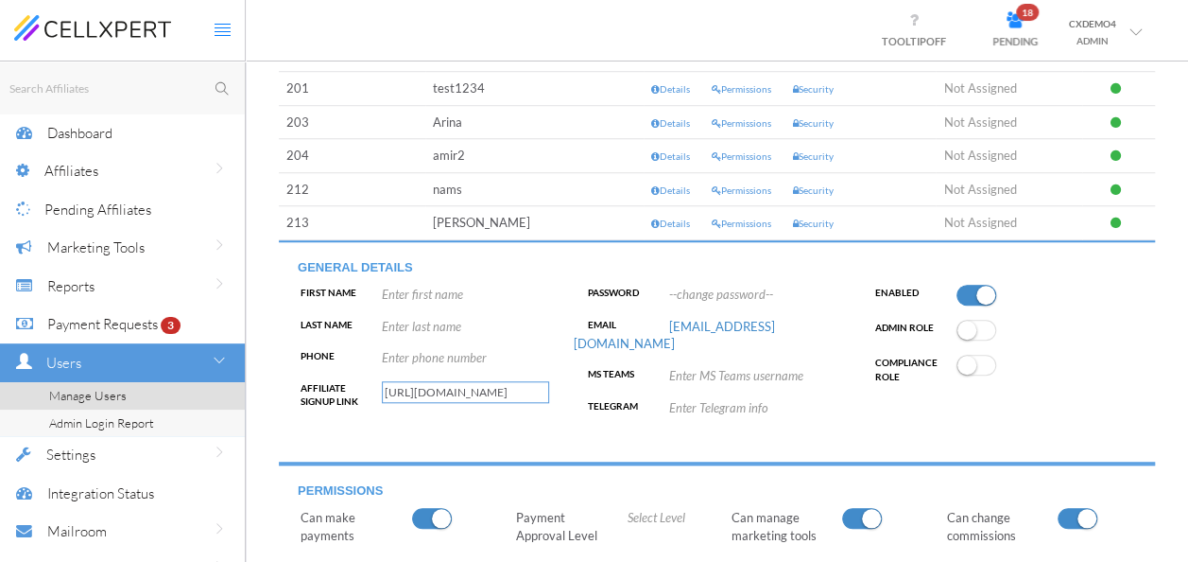
scroll to position [709, 0]
click at [986, 362] on span at bounding box center [977, 364] width 40 height 21
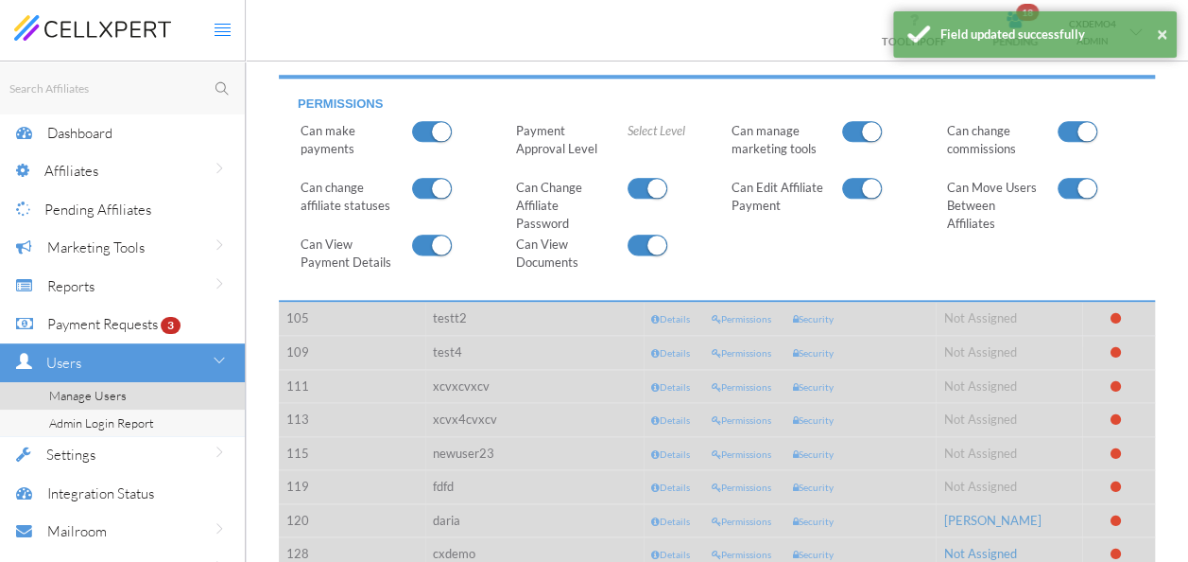
scroll to position [1112, 0]
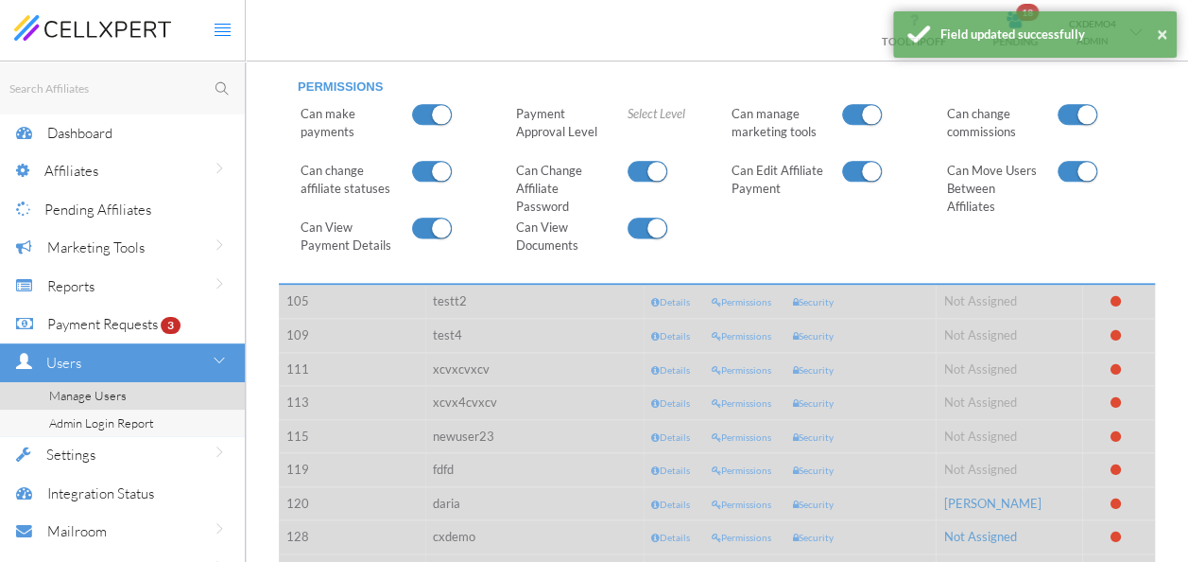
click at [111, 357] on div "Users" at bounding box center [145, 362] width 199 height 39
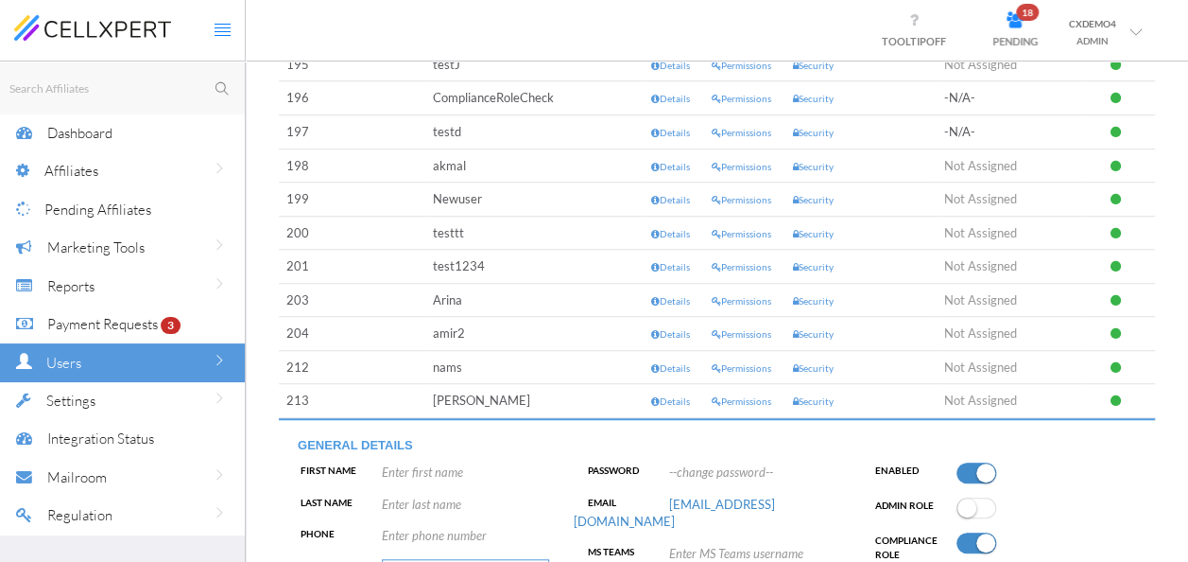
scroll to position [506, 0]
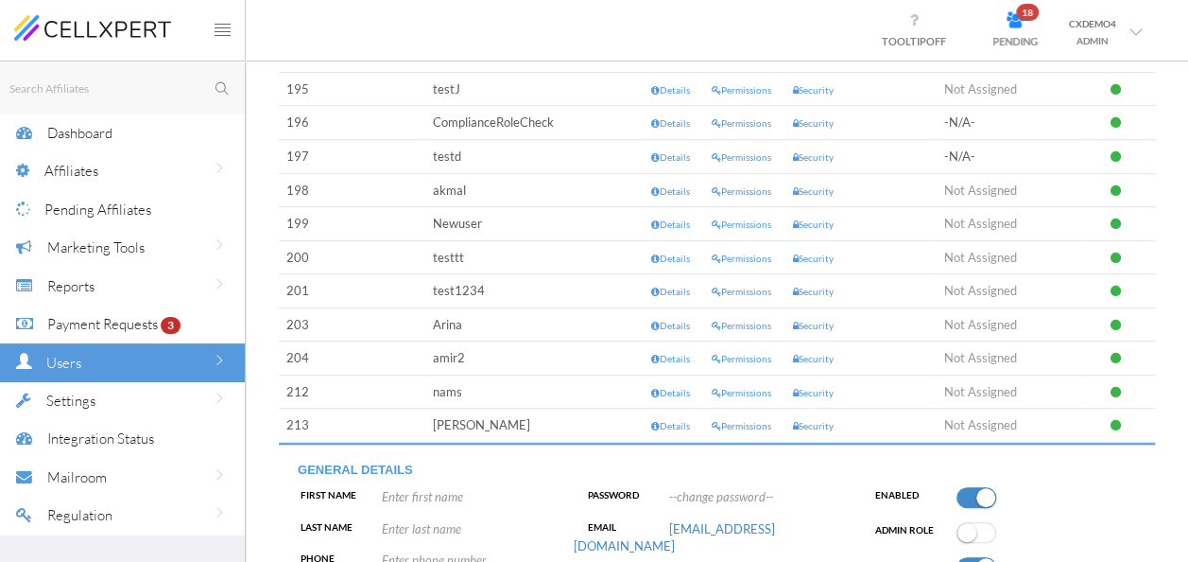
click at [121, 333] on div "Payment Requests 3" at bounding box center [120, 323] width 147 height 39
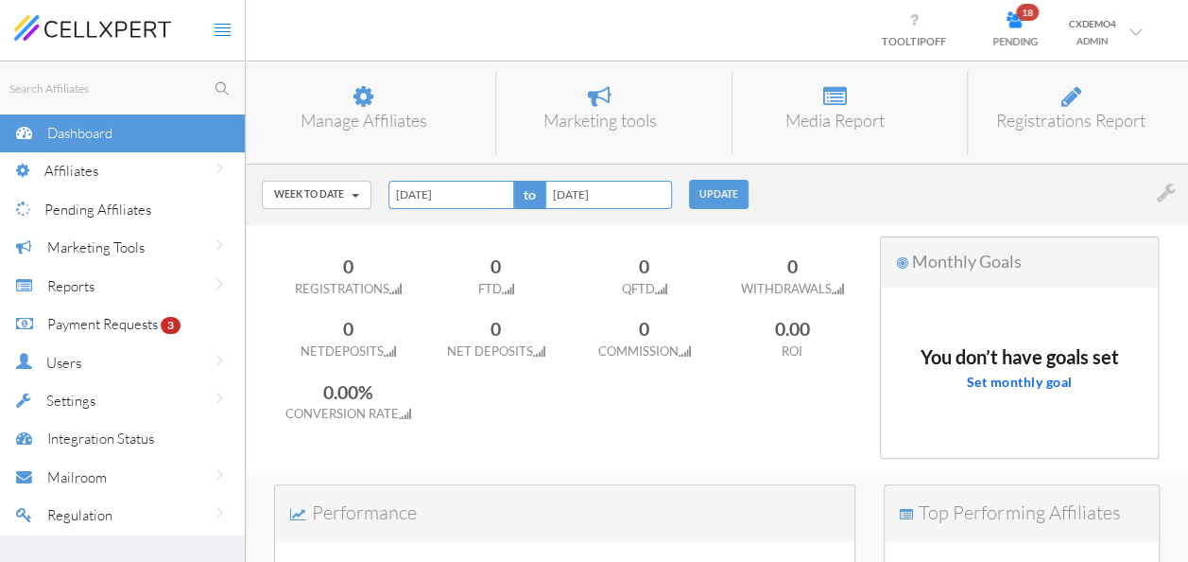
click at [103, 368] on div "Users" at bounding box center [145, 362] width 199 height 39
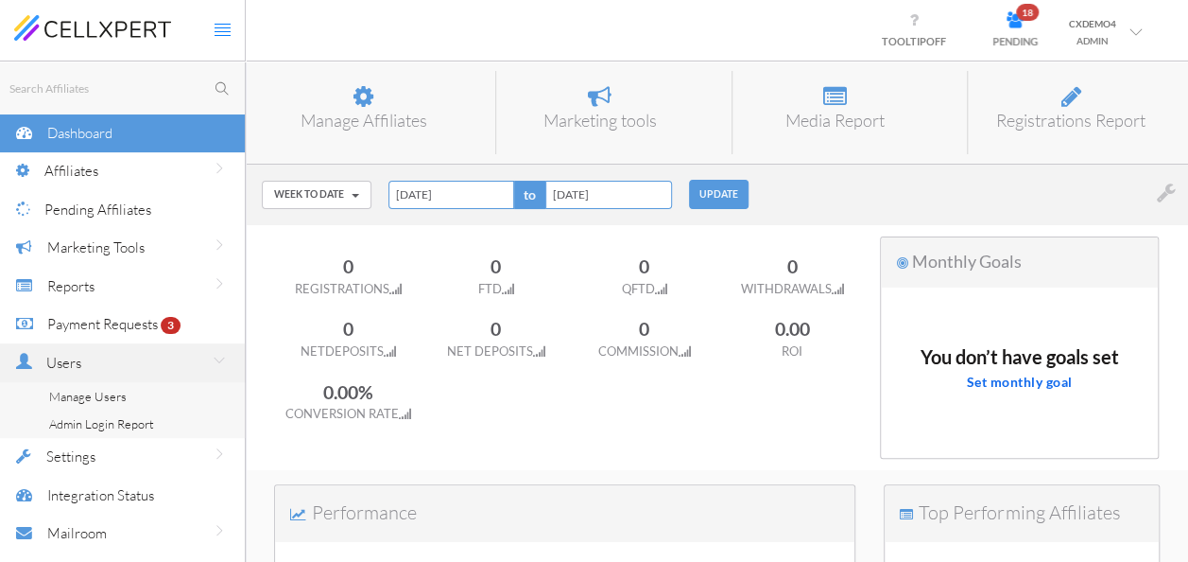
click at [124, 403] on link "Manage Users" at bounding box center [122, 396] width 245 height 27
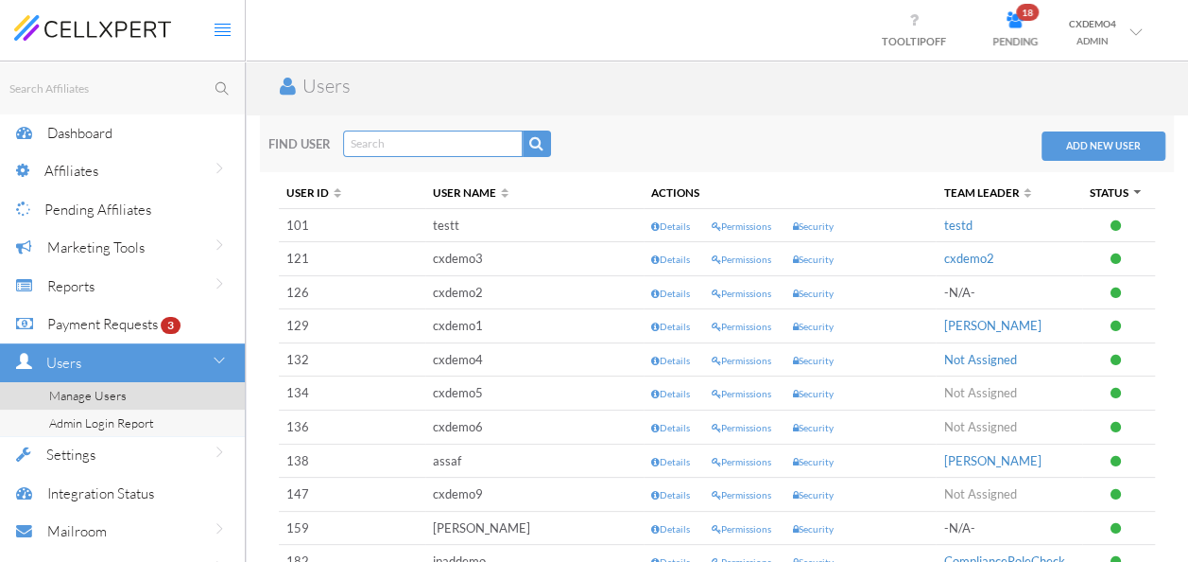
scroll to position [36, 0]
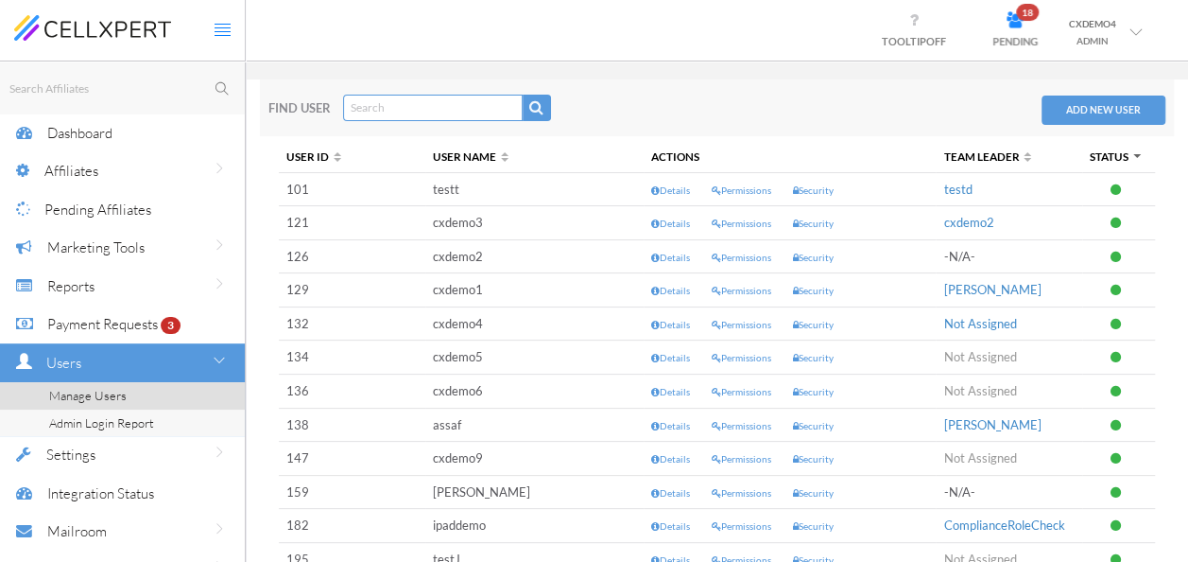
click at [567, 187] on td "testt" at bounding box center [534, 190] width 219 height 34
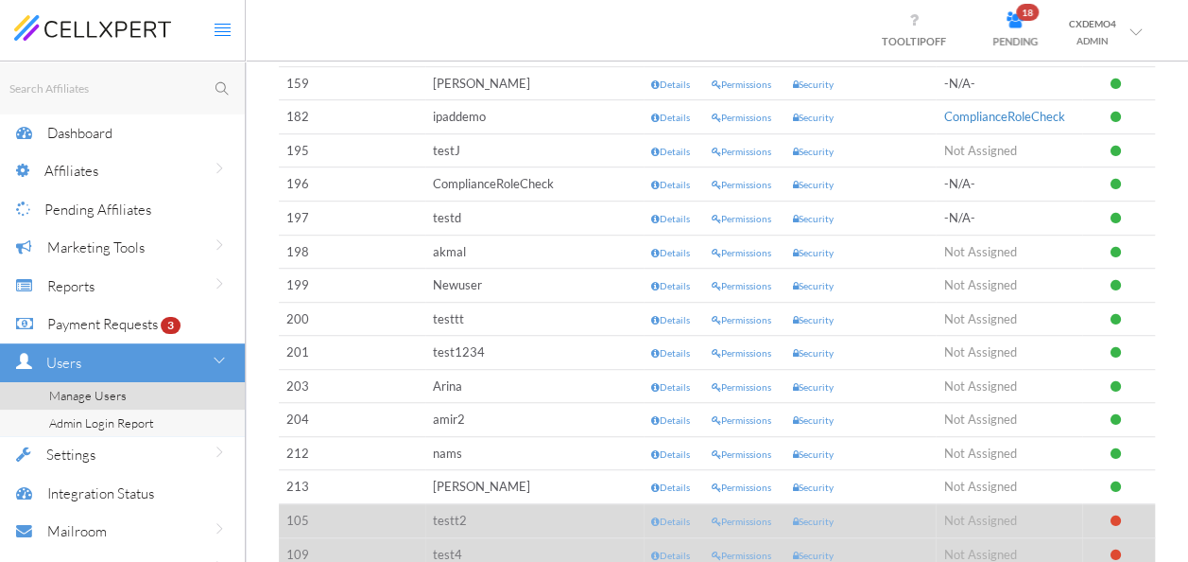
scroll to position [445, 0]
click at [448, 473] on td "[PERSON_NAME]" at bounding box center [534, 486] width 219 height 34
click at [811, 479] on link "Security" at bounding box center [813, 485] width 41 height 13
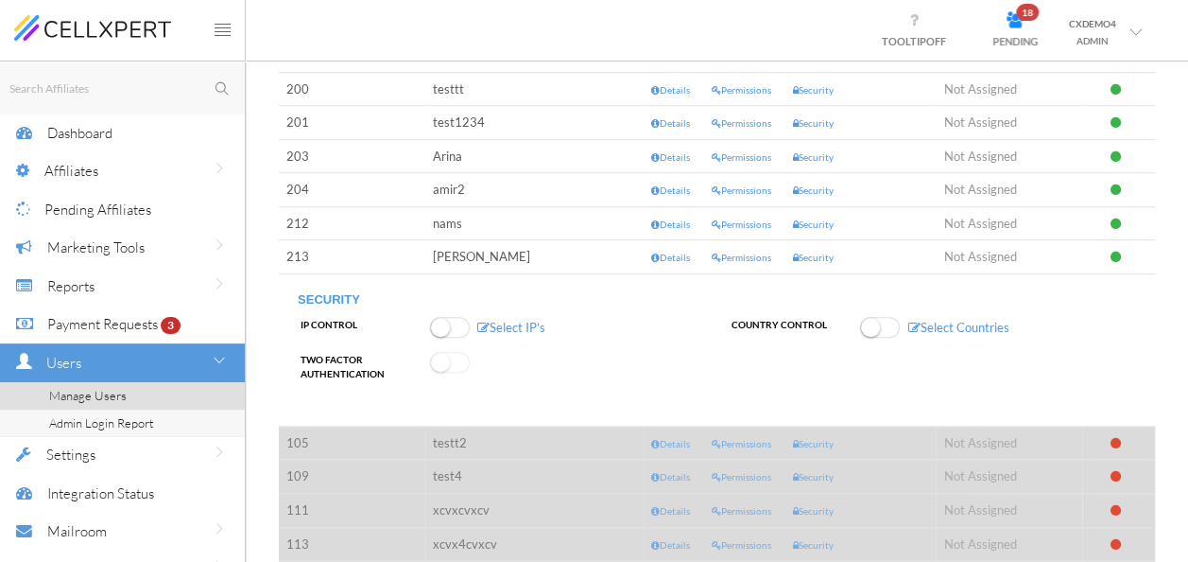
scroll to position [681, 0]
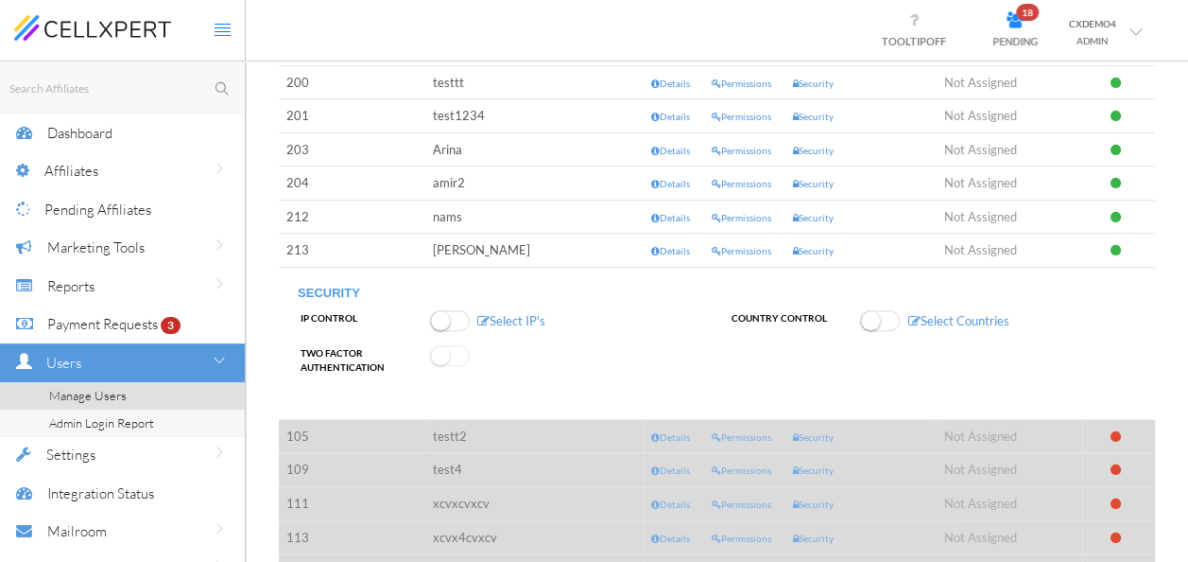
click at [737, 235] on td "Details Permissions Security" at bounding box center [790, 251] width 292 height 34
click at [742, 250] on link "Permissions" at bounding box center [742, 250] width 60 height 13
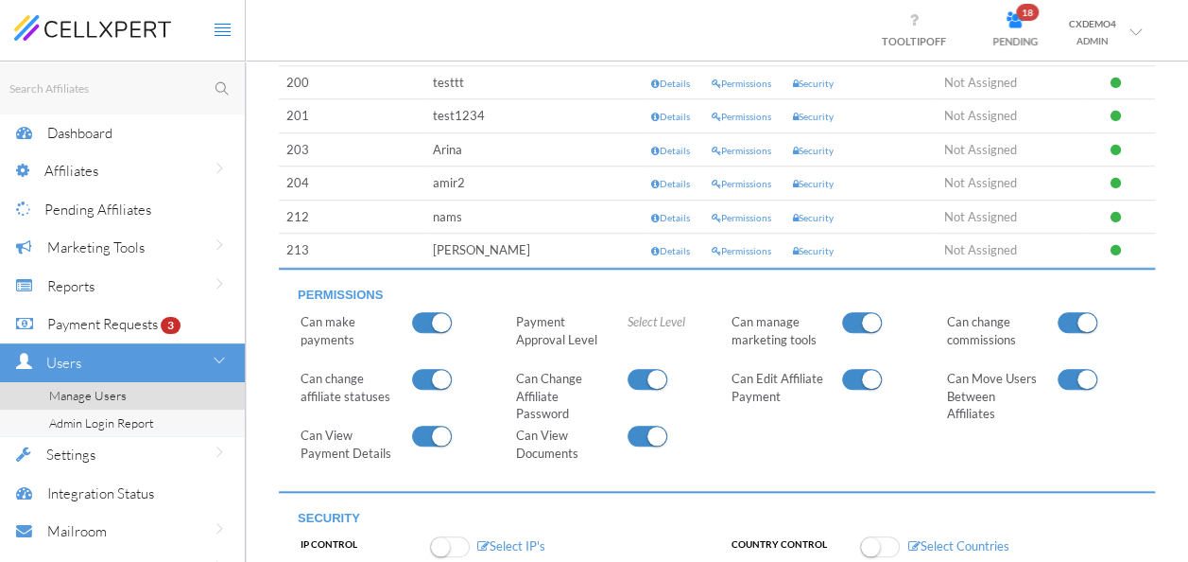
click at [671, 246] on link "Details" at bounding box center [670, 250] width 39 height 13
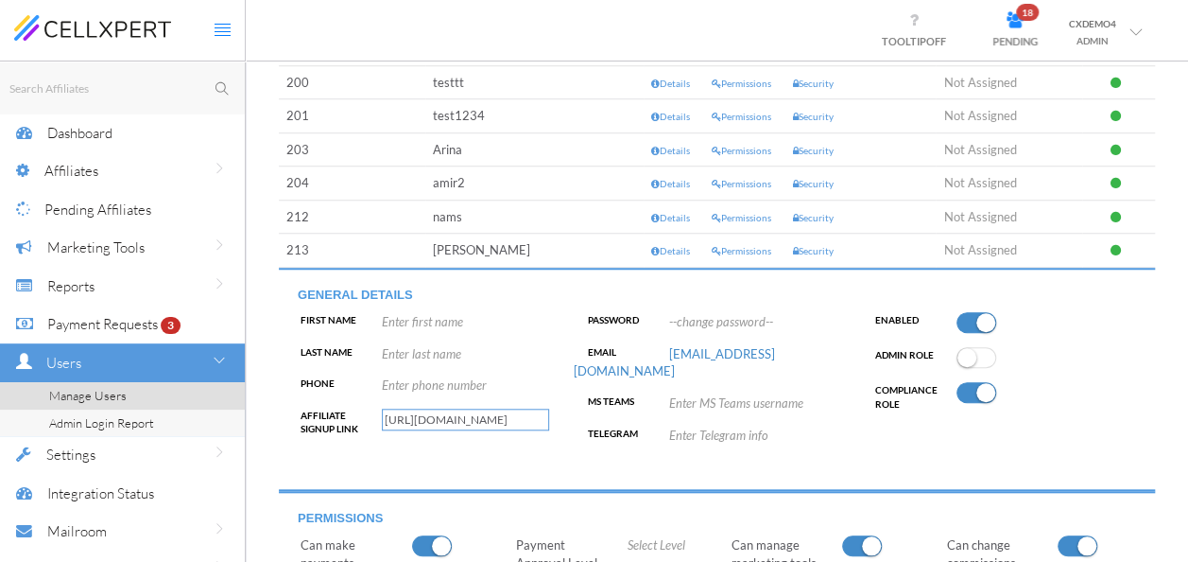
click at [397, 415] on input "[URL][DOMAIN_NAME]" at bounding box center [465, 419] width 167 height 22
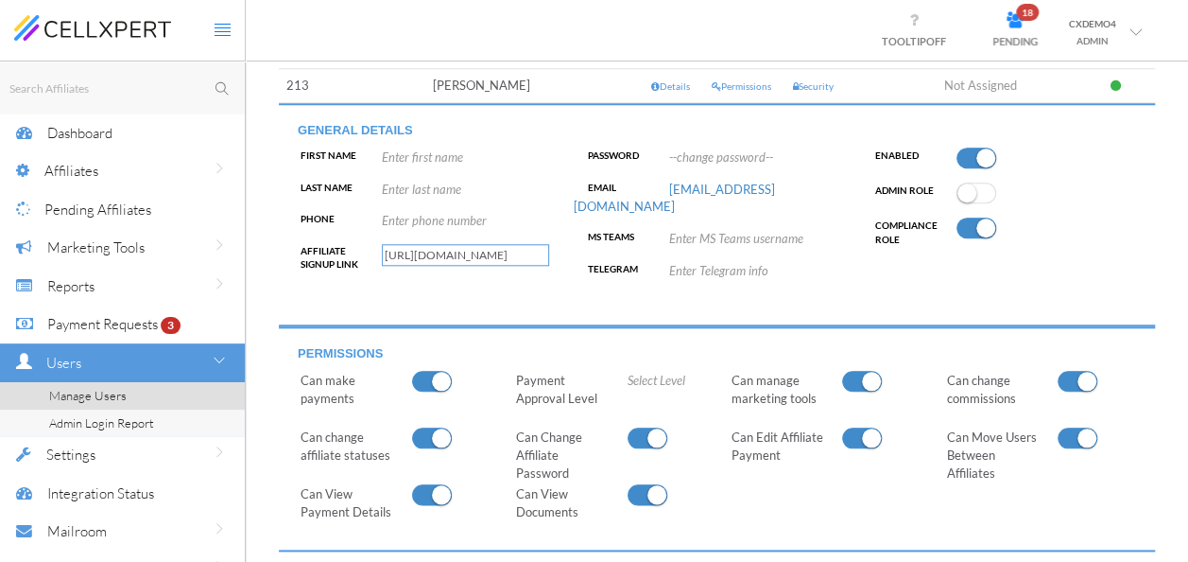
scroll to position [894, 0]
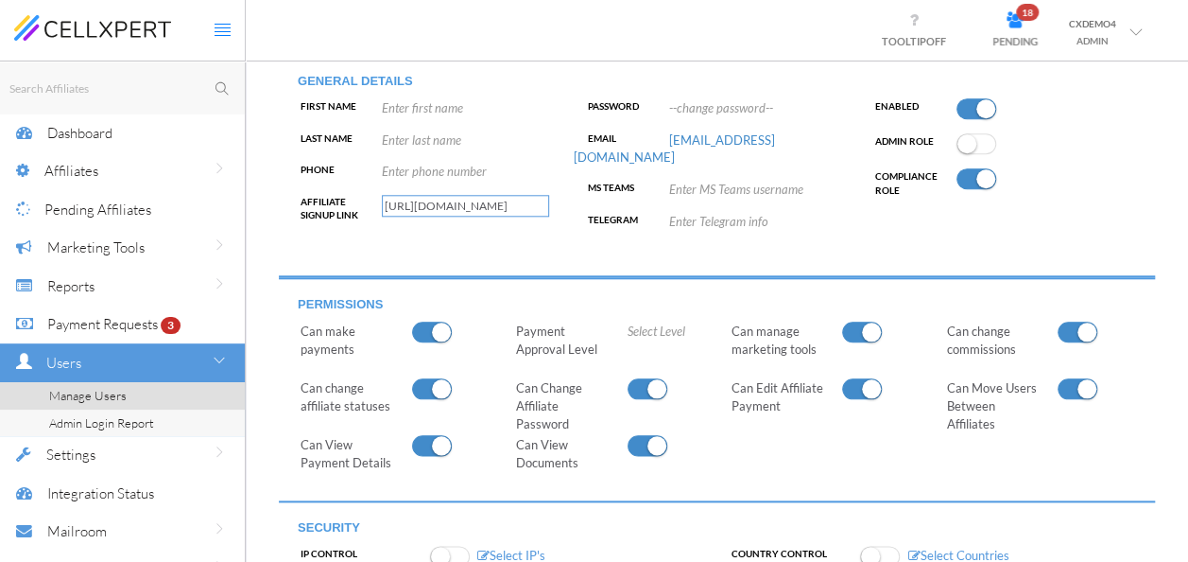
click at [595, 242] on div "Password --change password-- Email nkandil@sqfin.com MS Teams Enter MS Teams us…" at bounding box center [717, 183] width 287 height 168
click at [1133, 42] on link "CXDEMO4 ADMIN" at bounding box center [1106, 30] width 102 height 58
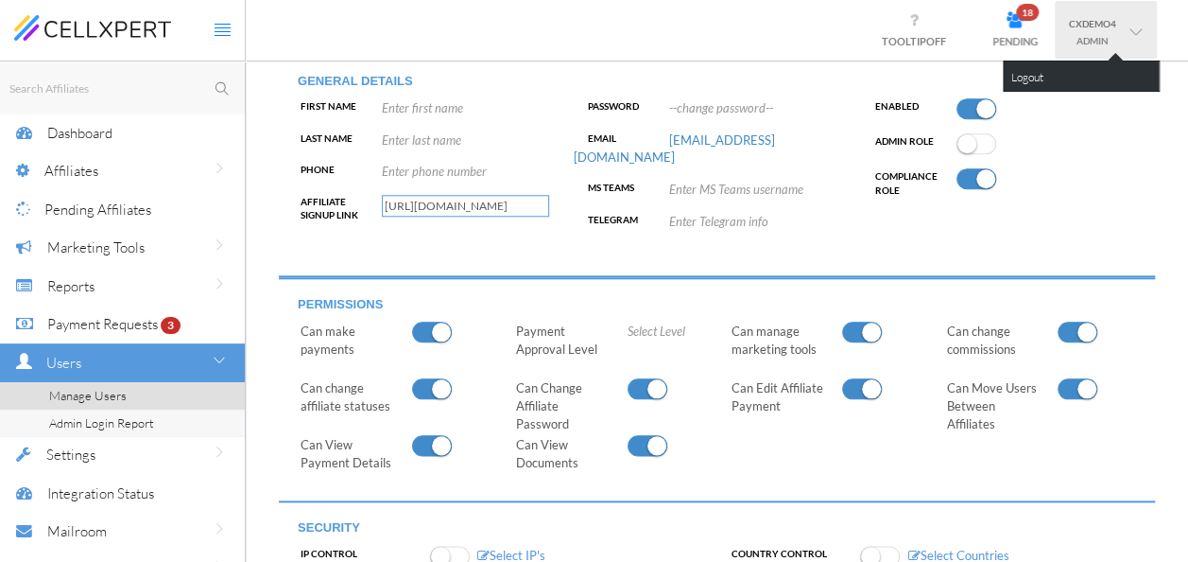
click at [1088, 171] on div "Compliance Role" at bounding box center [1003, 182] width 287 height 27
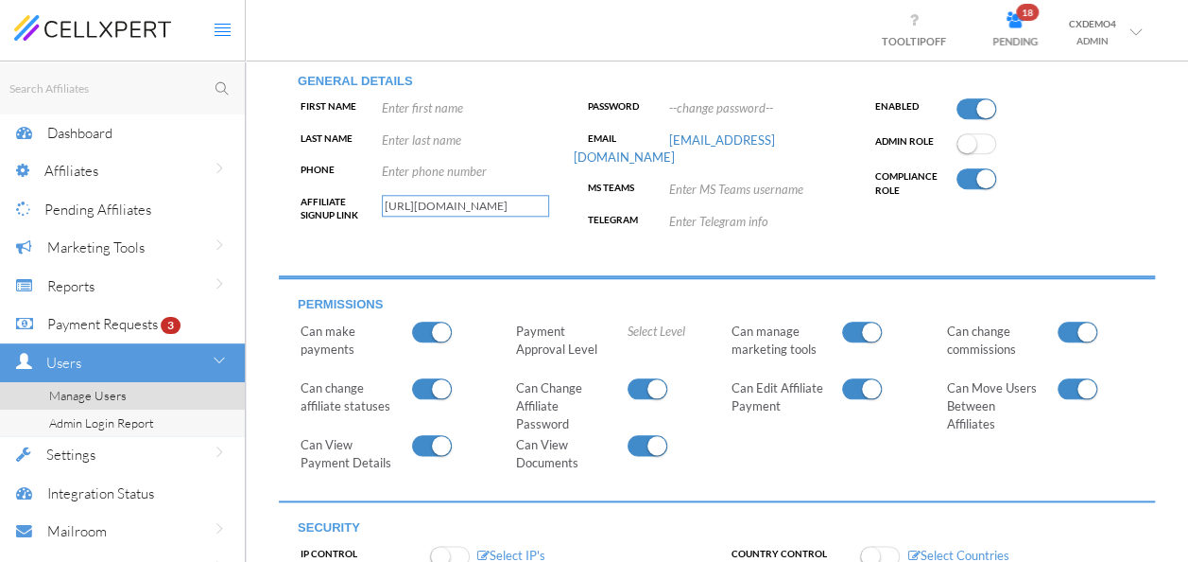
click at [1082, 259] on td "General Details First Name Enter first name Last Name Enter last name Phone Ent…" at bounding box center [717, 165] width 876 height 223
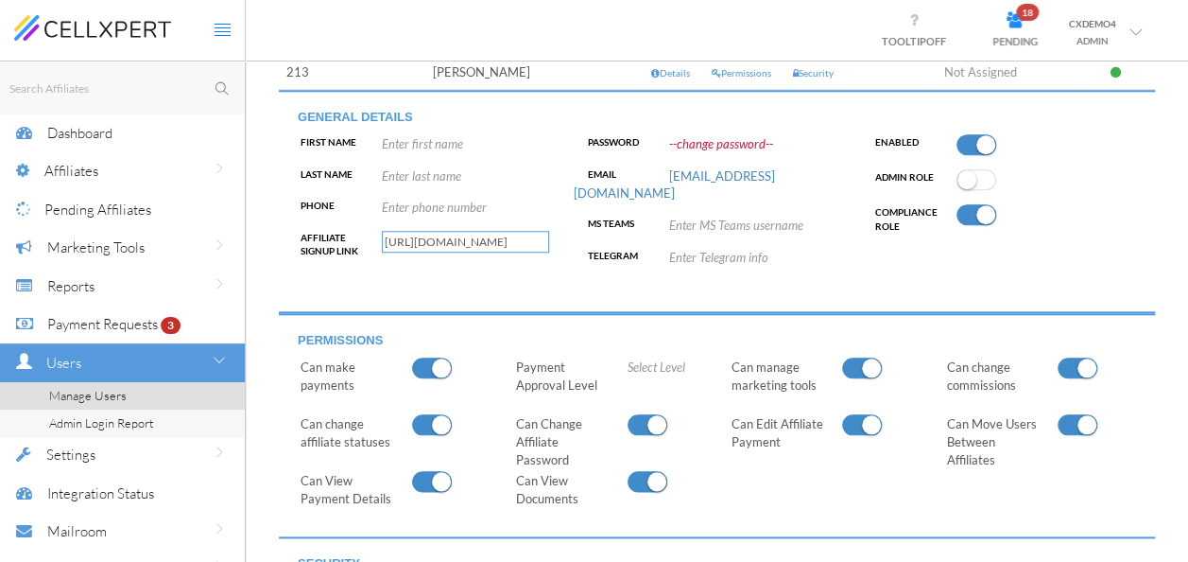
click at [722, 141] on span "--change password--" at bounding box center [721, 143] width 104 height 15
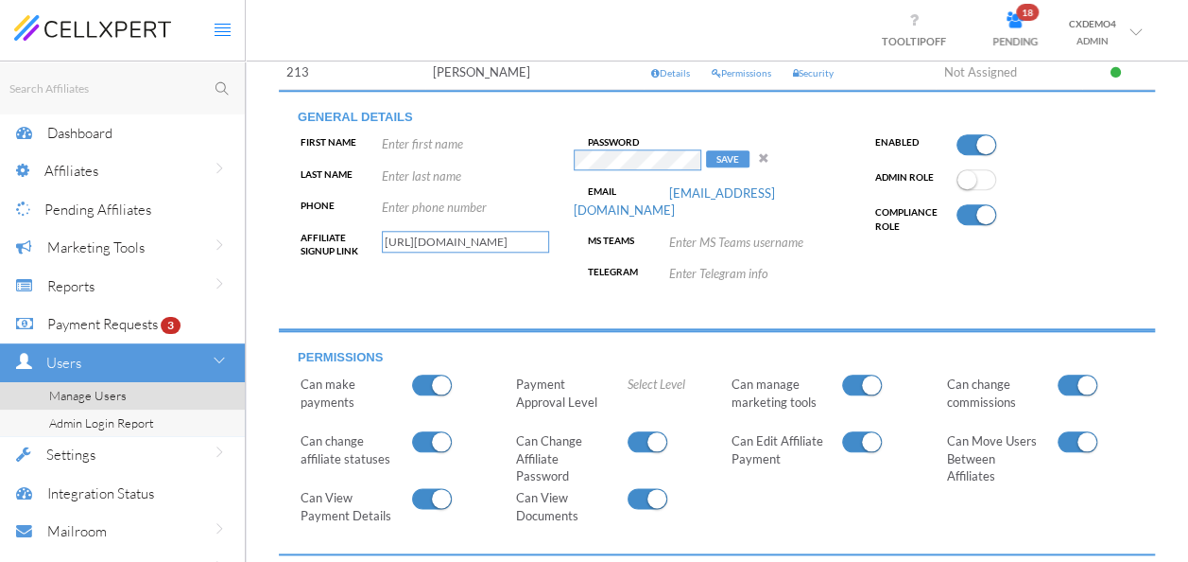
click at [512, 147] on div "General Details First Name Enter first name Last Name Enter last name Phone Ent…" at bounding box center [717, 209] width 890 height 221
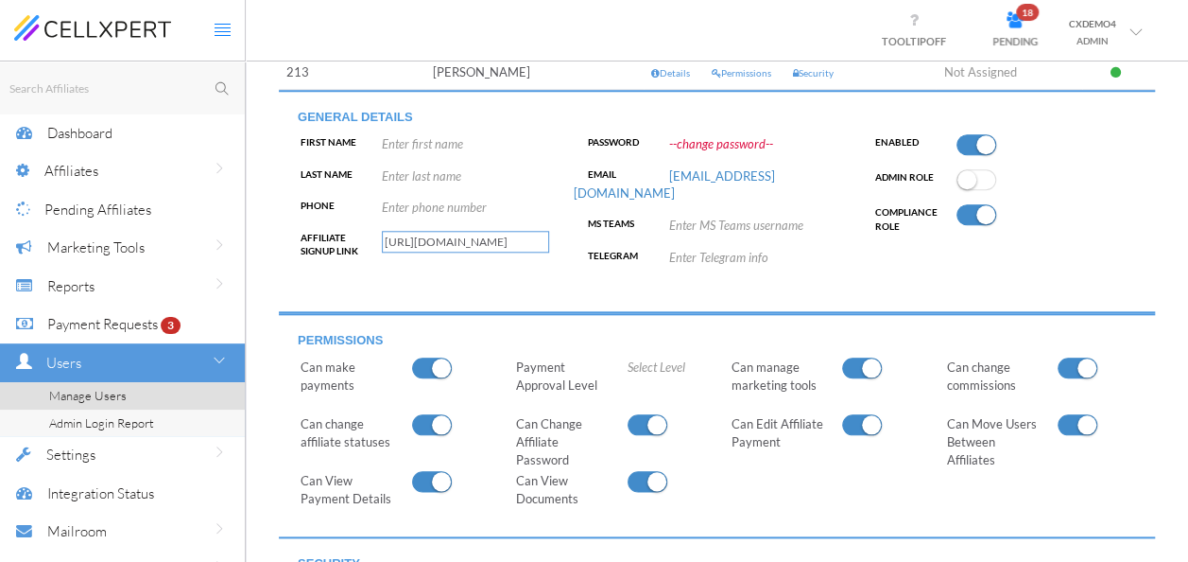
click at [698, 136] on span "--change password--" at bounding box center [721, 143] width 104 height 15
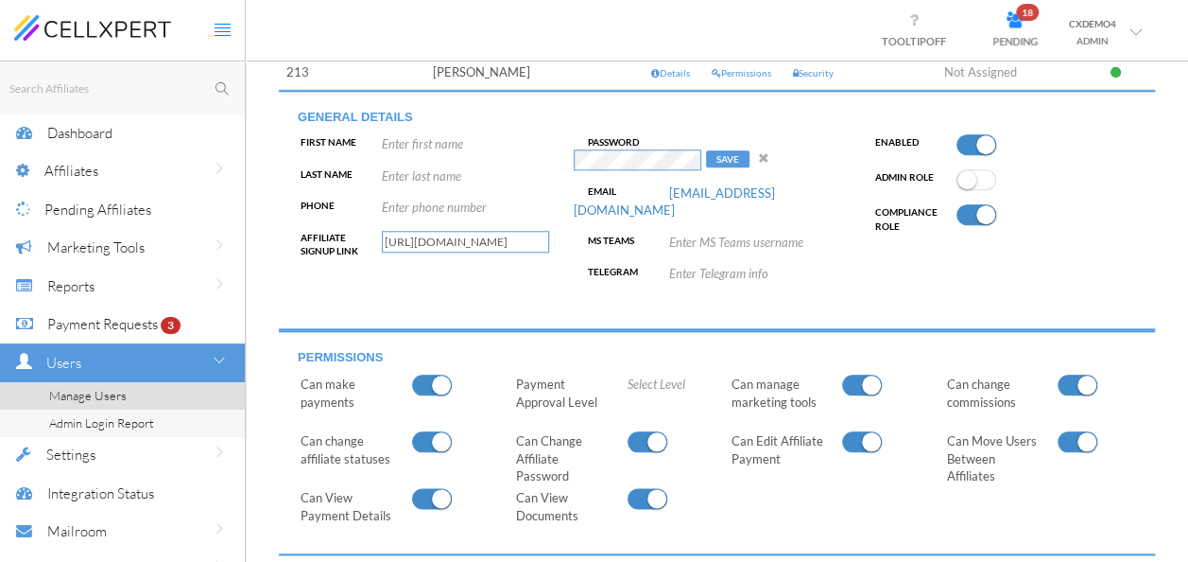
click at [732, 151] on button "SAVE" at bounding box center [727, 158] width 43 height 17
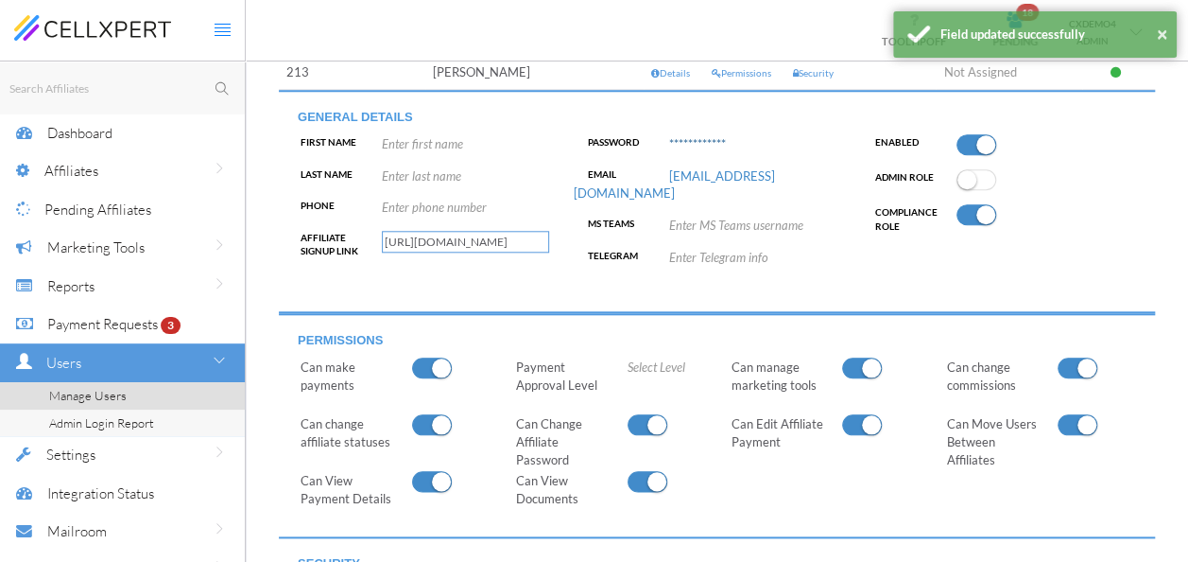
click at [713, 136] on span "**********" at bounding box center [697, 143] width 57 height 15
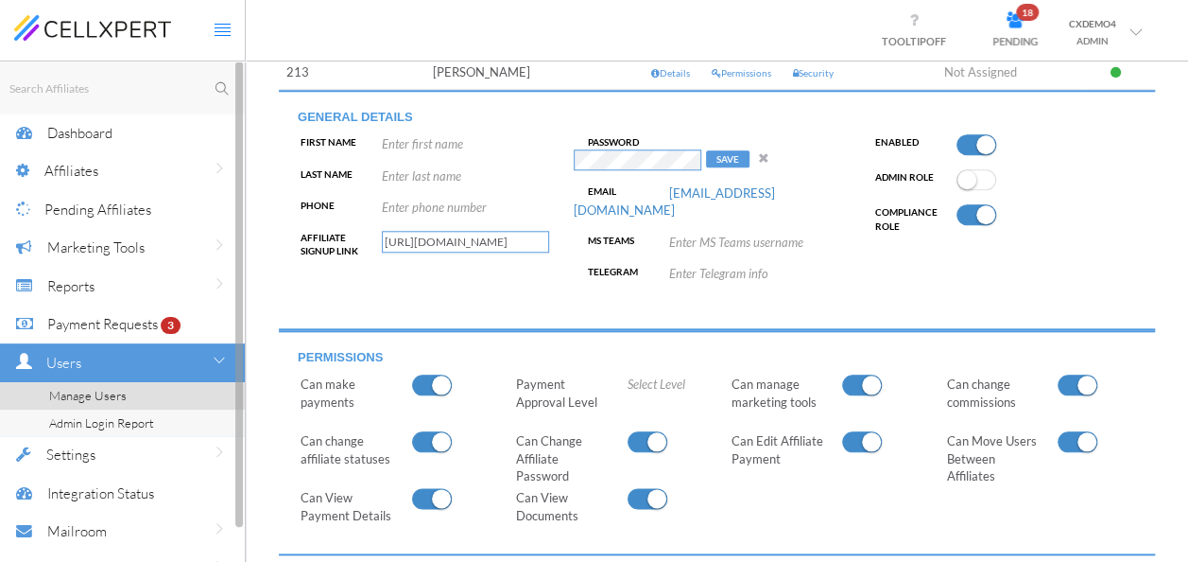
click at [137, 338] on div "Payment Requests 3" at bounding box center [120, 323] width 147 height 39
